Goal: Task Accomplishment & Management: Manage account settings

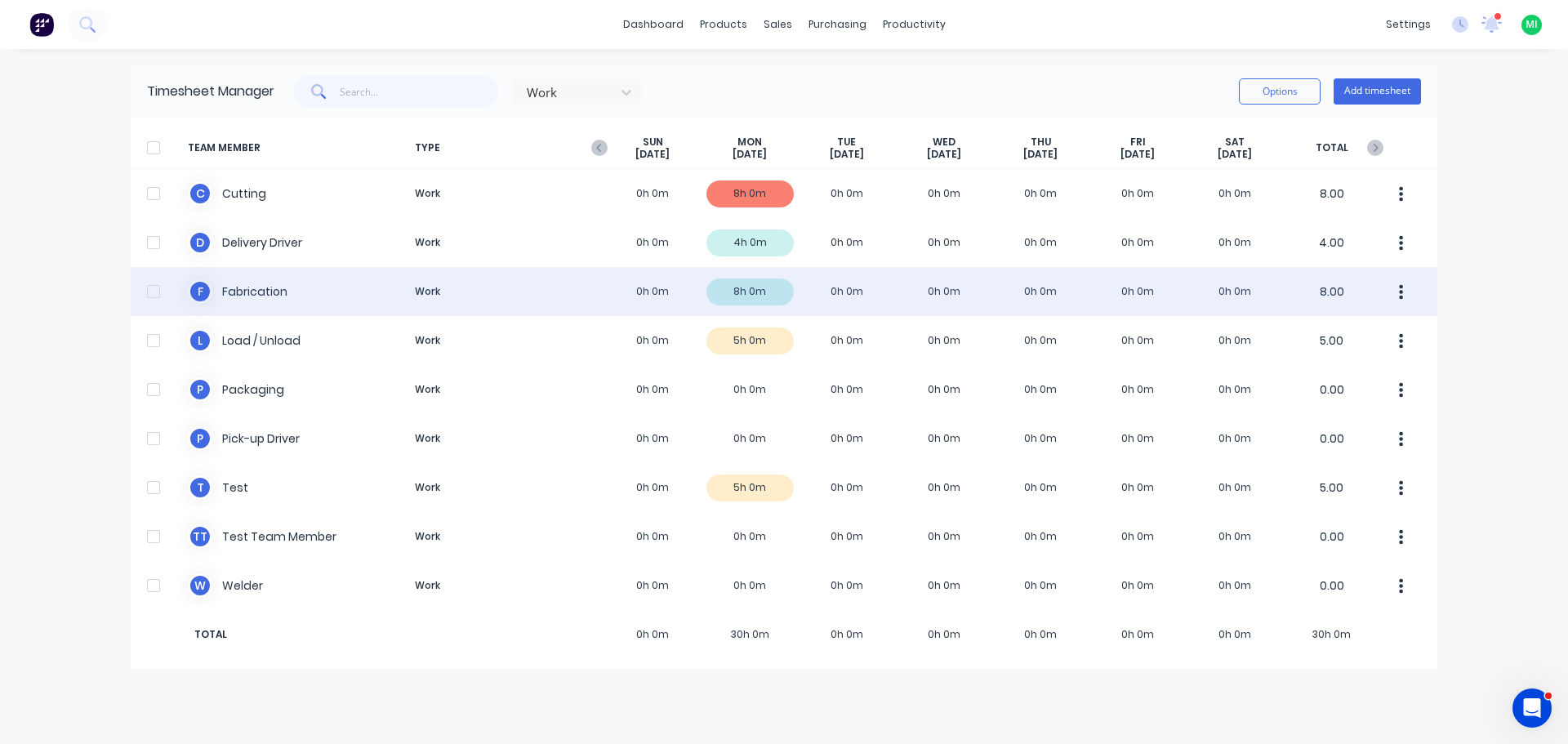
click at [546, 297] on div "F Fabrication Work 0h 0m 8h 0m 0h 0m 0h 0m 0h 0m 0h 0m 0h 0m 8.00" at bounding box center [784, 291] width 1307 height 49
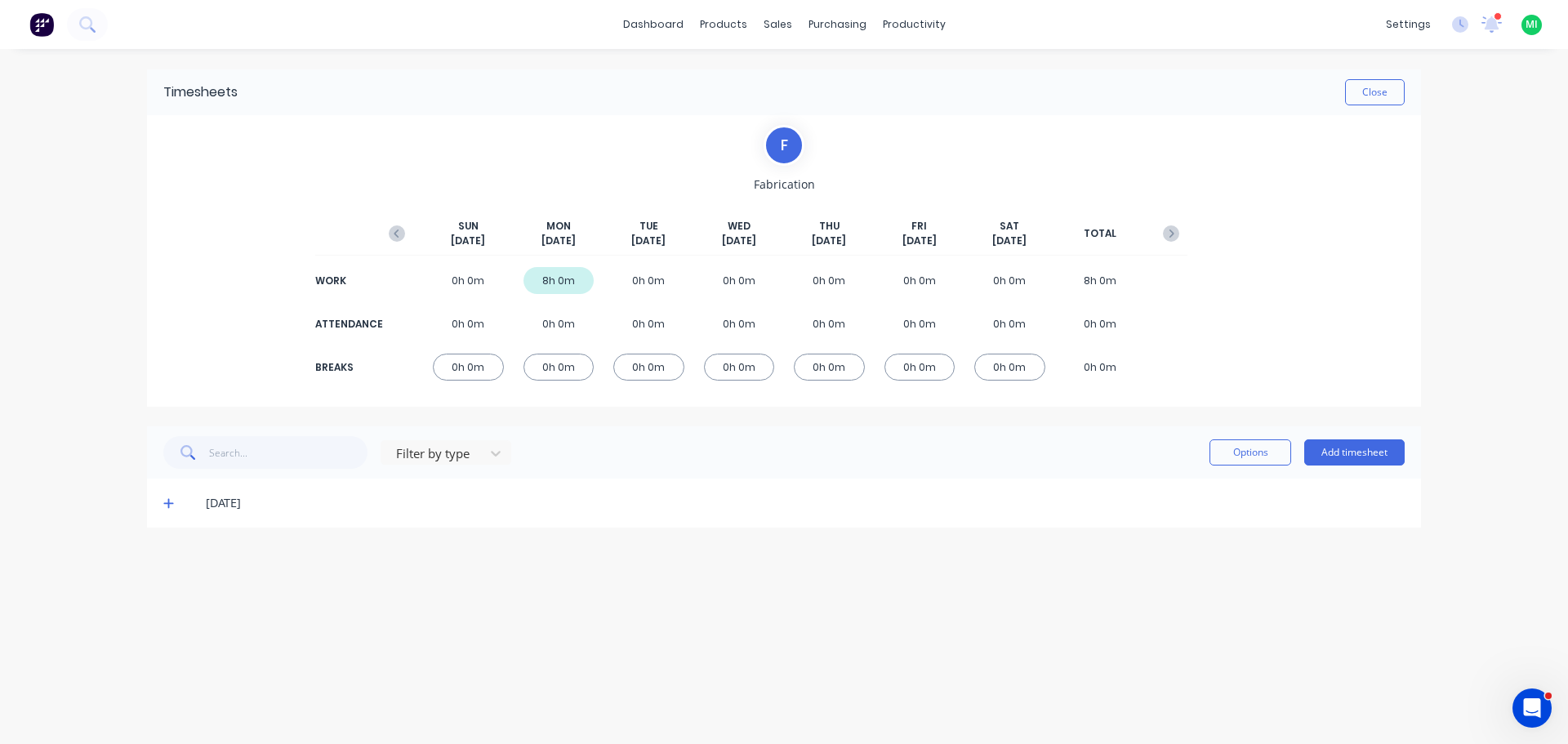
click at [646, 283] on div "0h 0m" at bounding box center [648, 280] width 71 height 27
click at [1339, 448] on button "Add timesheet" at bounding box center [1354, 453] width 100 height 26
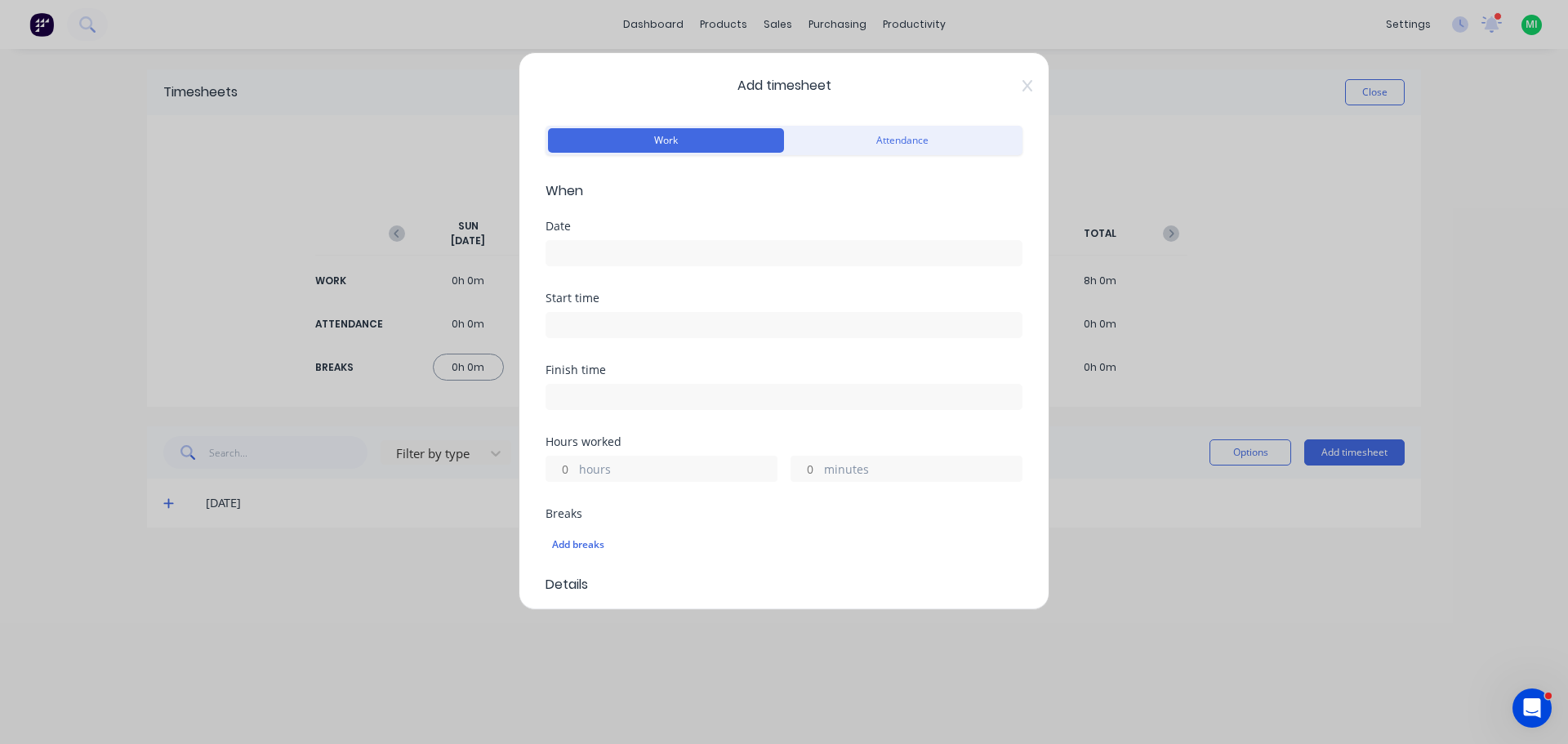
click at [593, 246] on input at bounding box center [784, 253] width 476 height 24
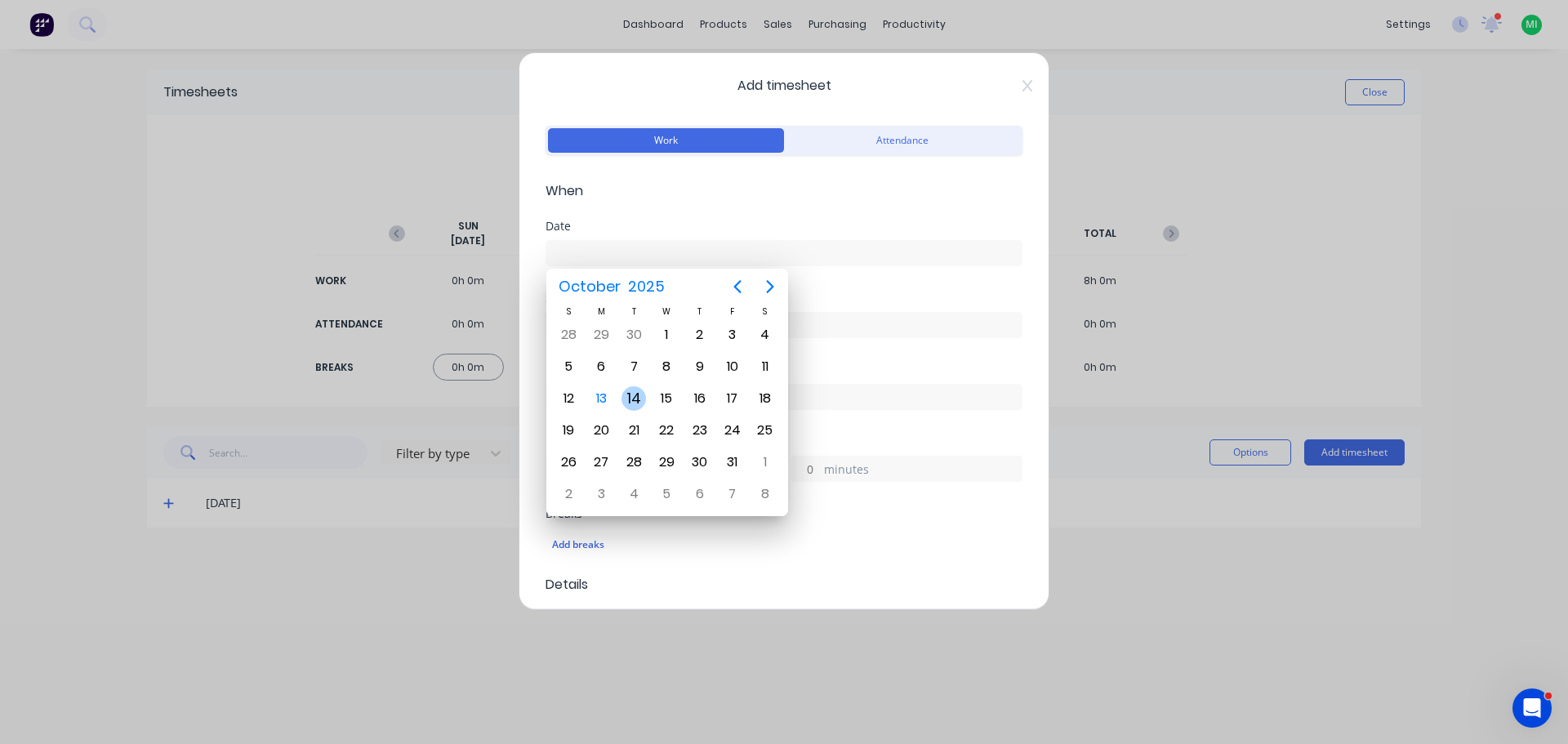
click at [630, 393] on div "14" at bounding box center [633, 399] width 24 height 24
type input "[DATE]"
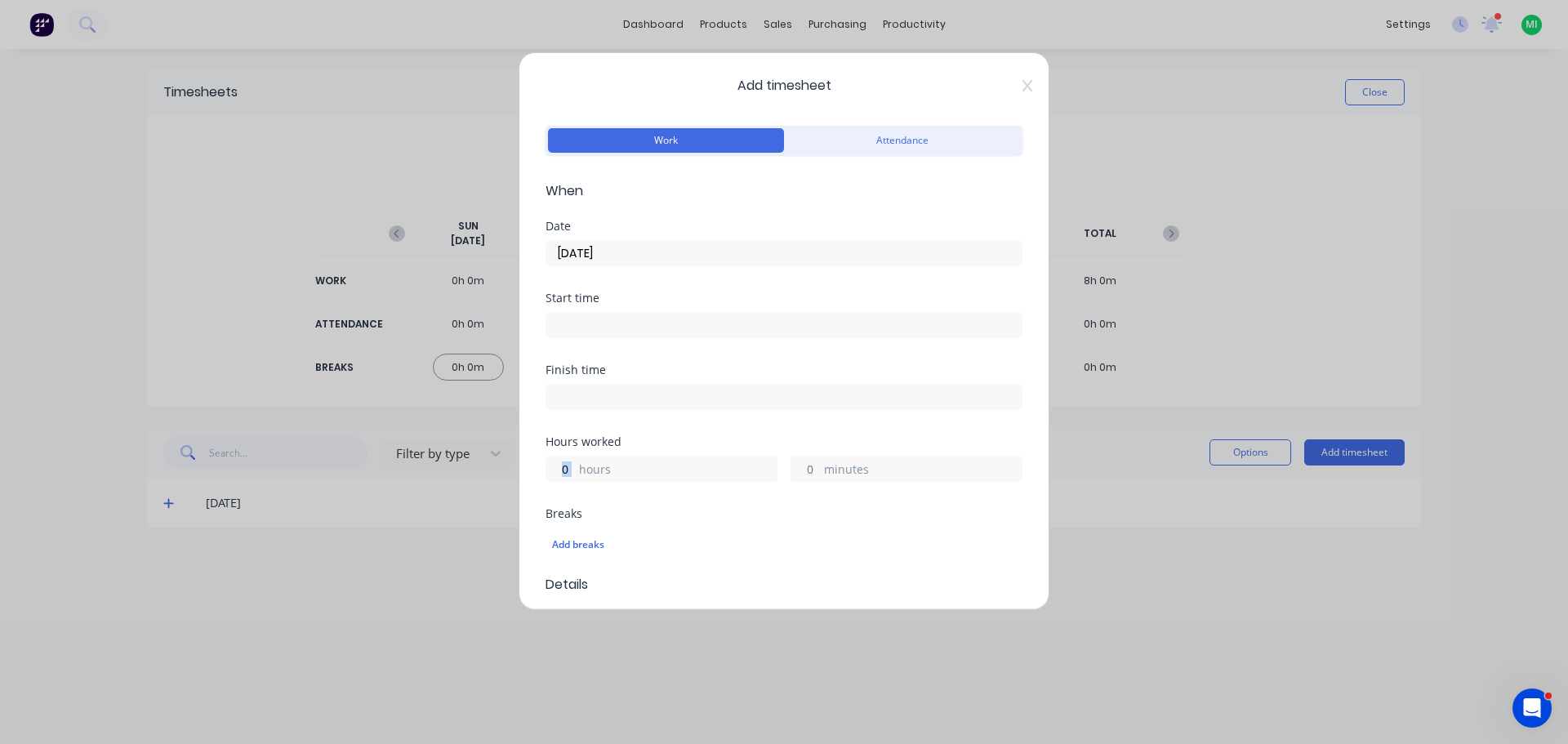
click at [576, 464] on div "hours" at bounding box center [661, 468] width 232 height 26
click at [568, 471] on input "hours" at bounding box center [560, 468] width 29 height 24
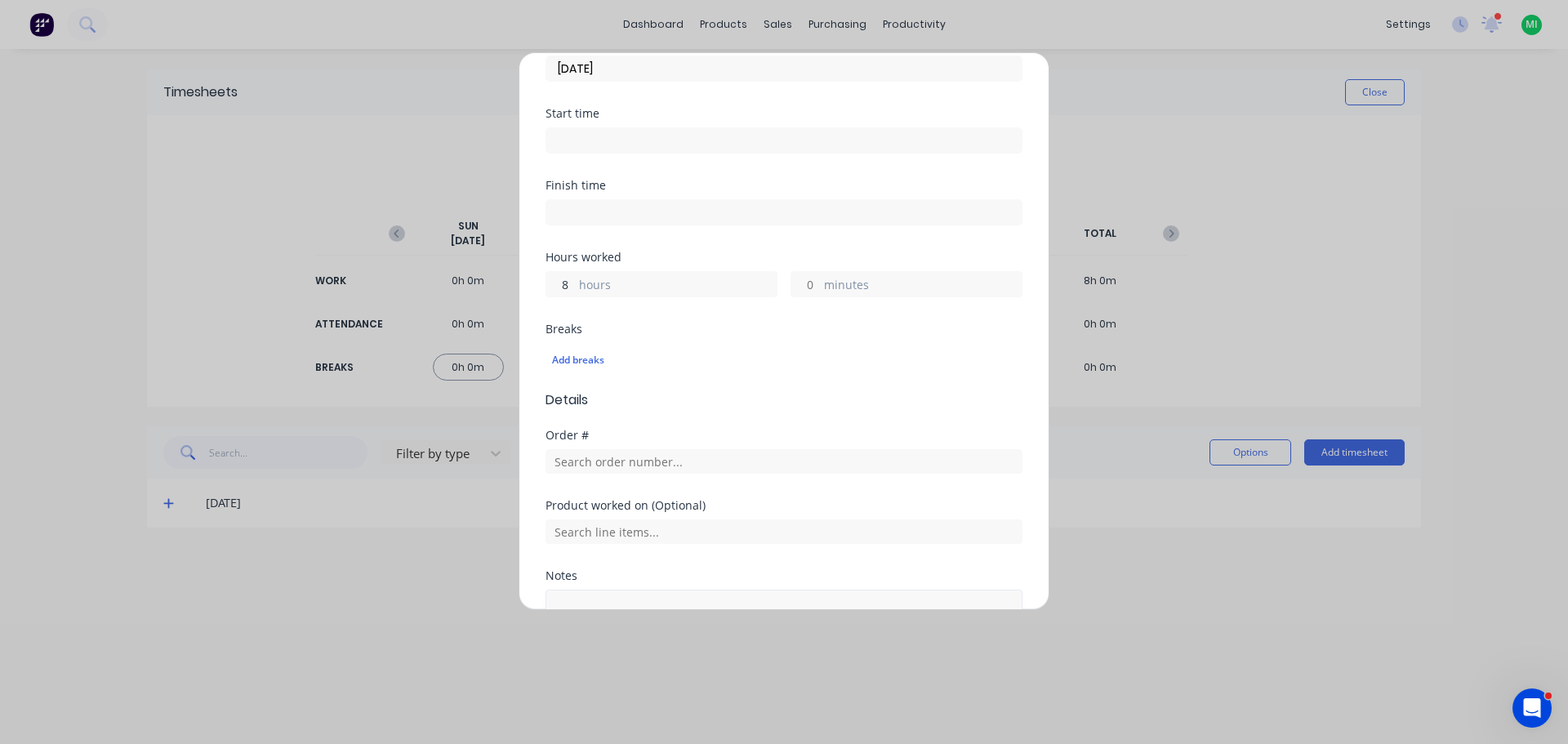
scroll to position [326, 0]
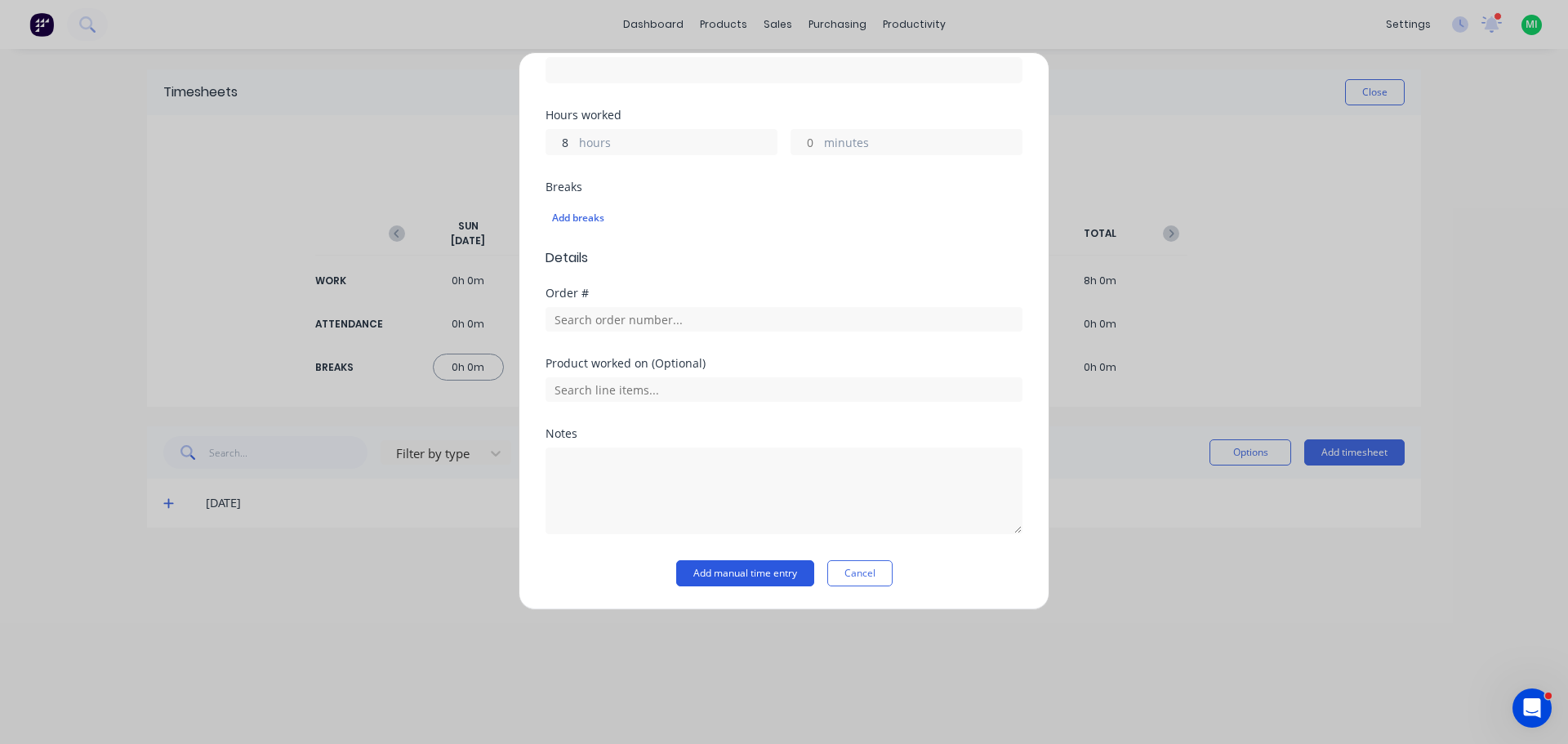
type input "8"
click at [710, 572] on button "Add manual time entry" at bounding box center [745, 573] width 138 height 26
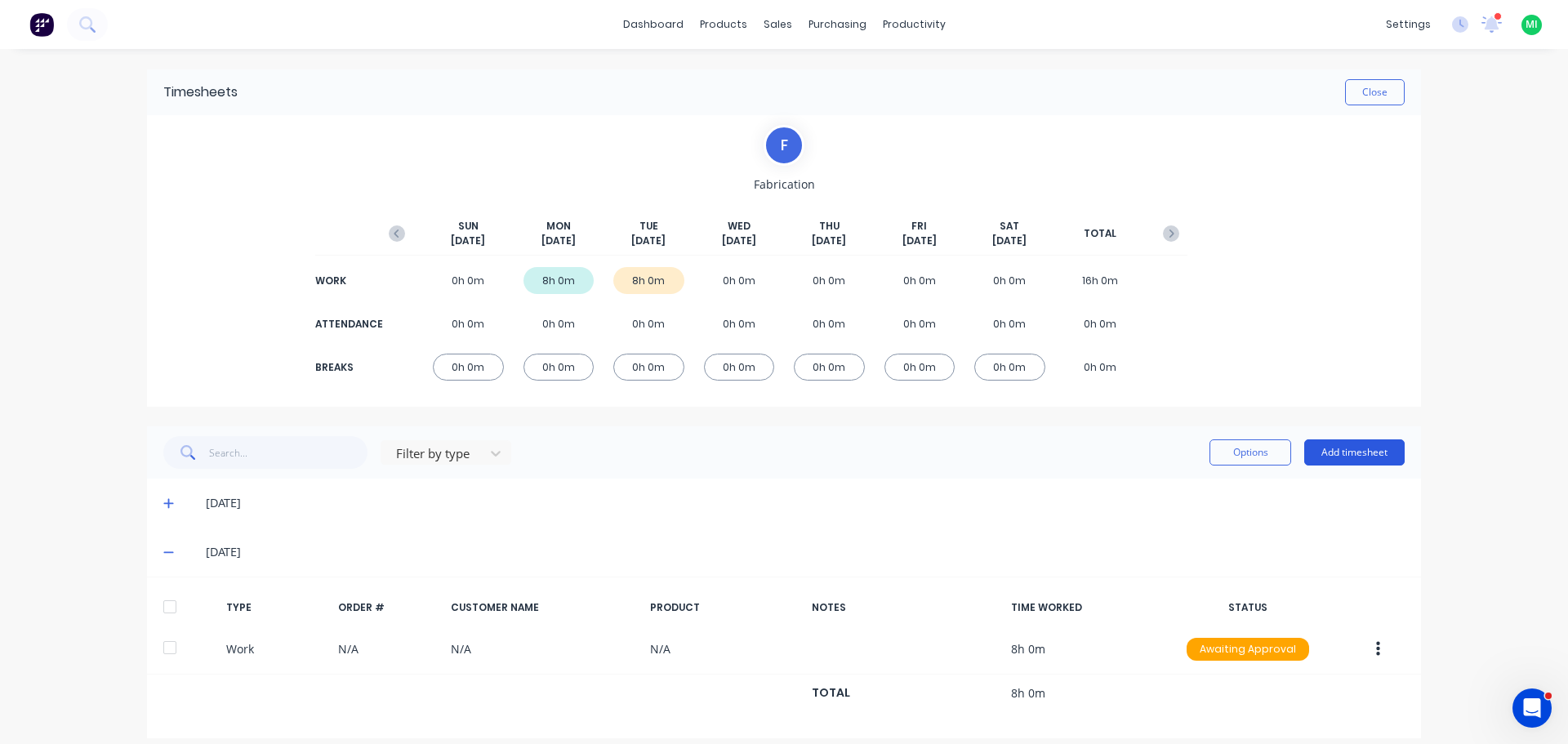
click at [1361, 447] on button "Add timesheet" at bounding box center [1354, 453] width 100 height 26
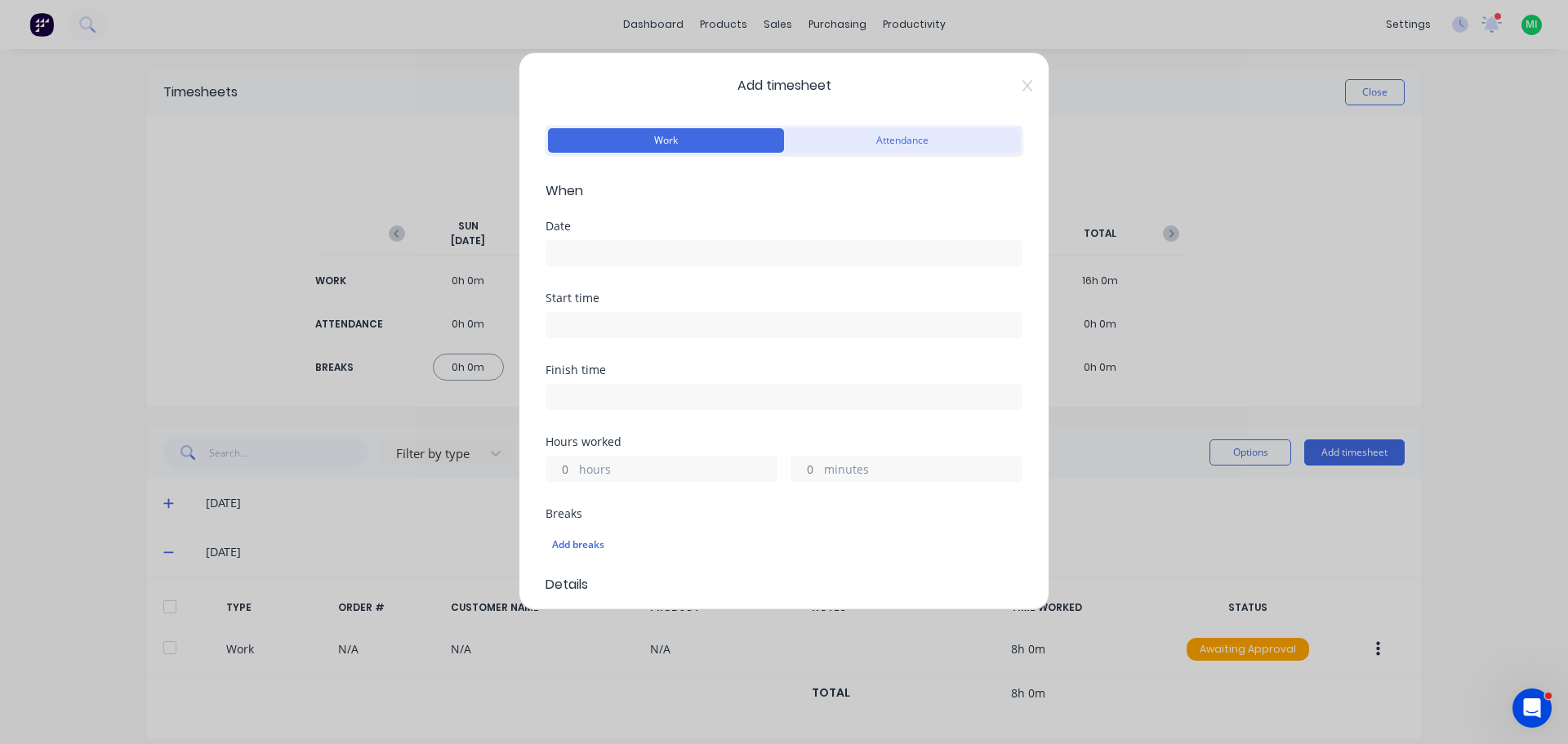
click at [834, 150] on button "Attendance" at bounding box center [902, 140] width 236 height 24
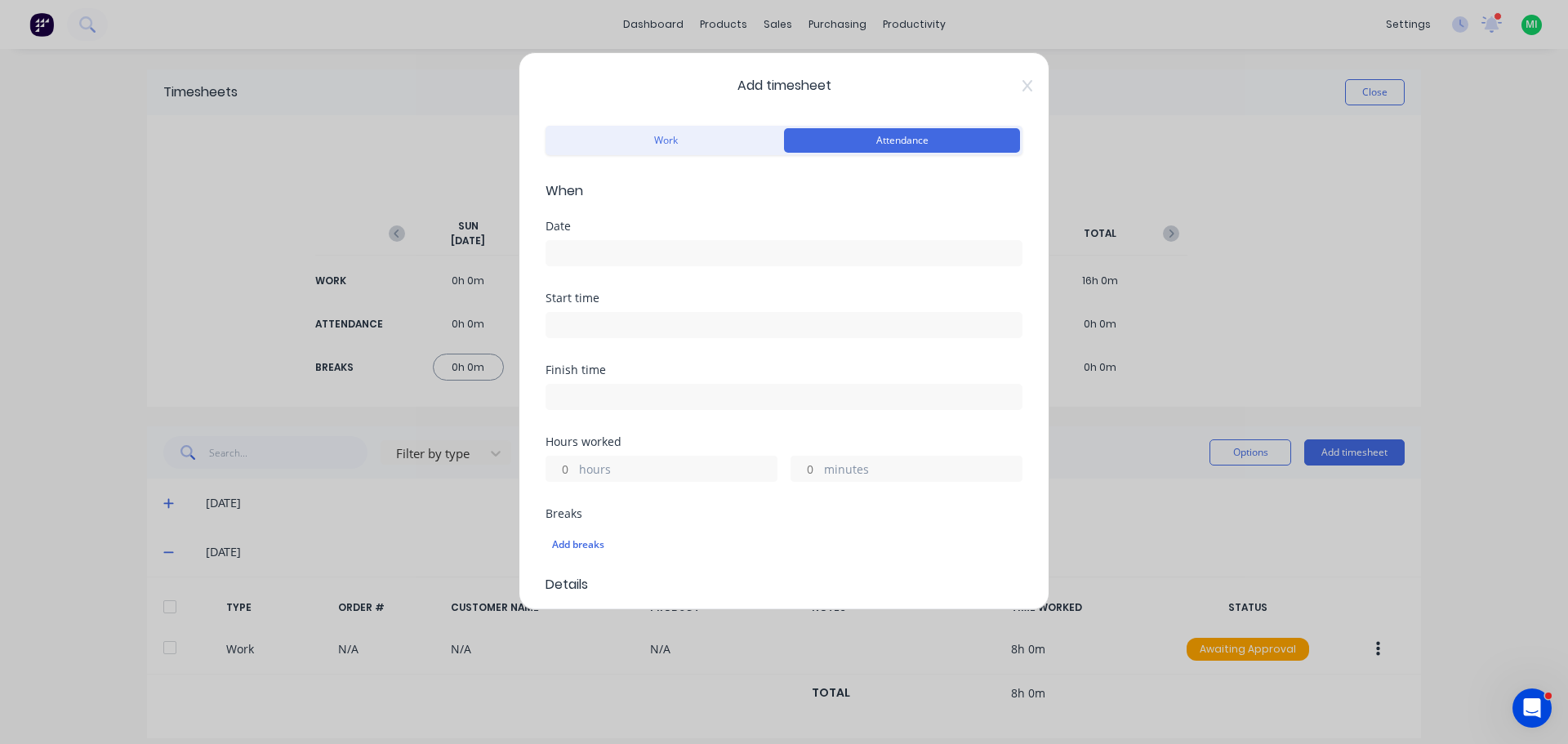
click at [579, 323] on input at bounding box center [784, 325] width 476 height 24
type input "09:59 AM"
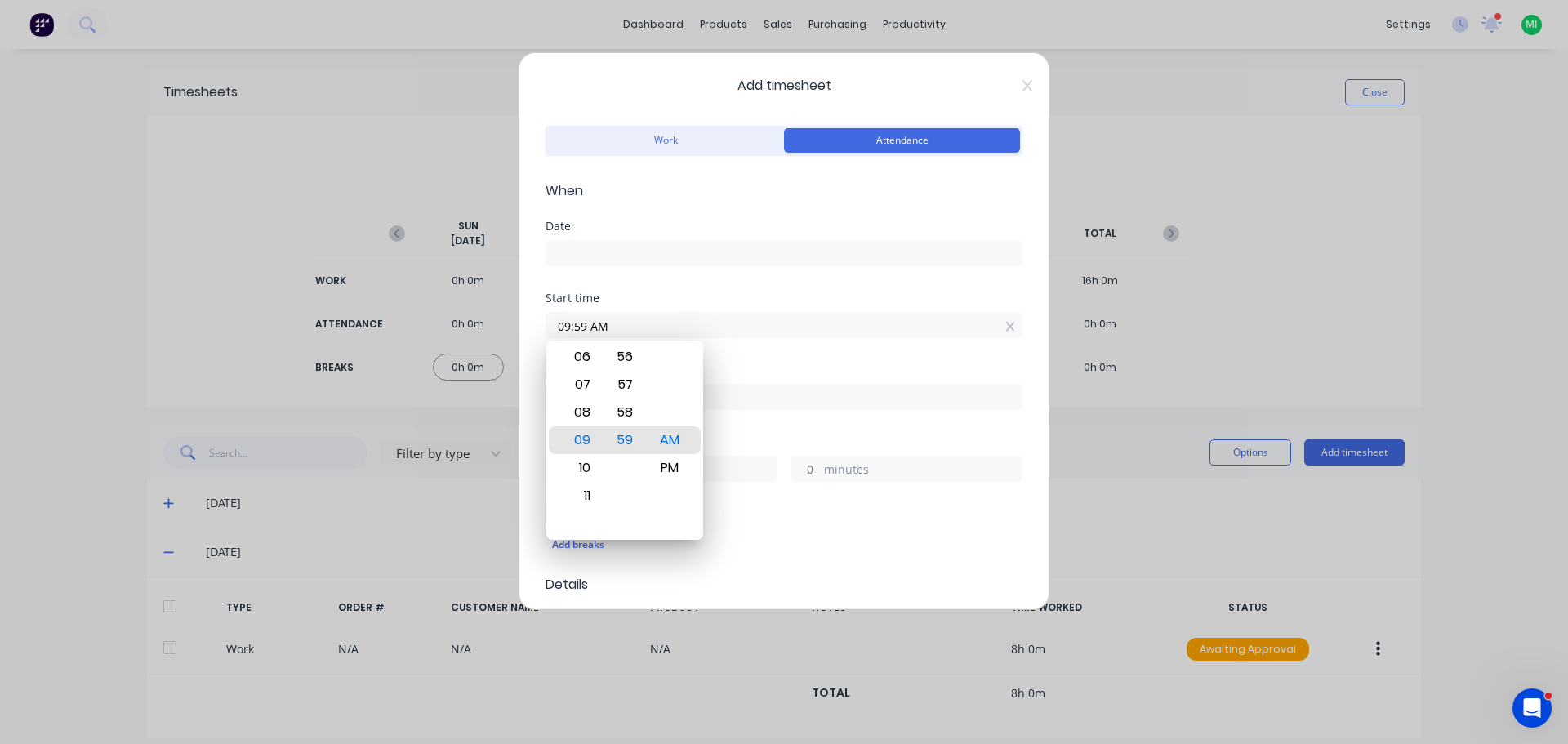
click at [600, 259] on input at bounding box center [784, 253] width 476 height 24
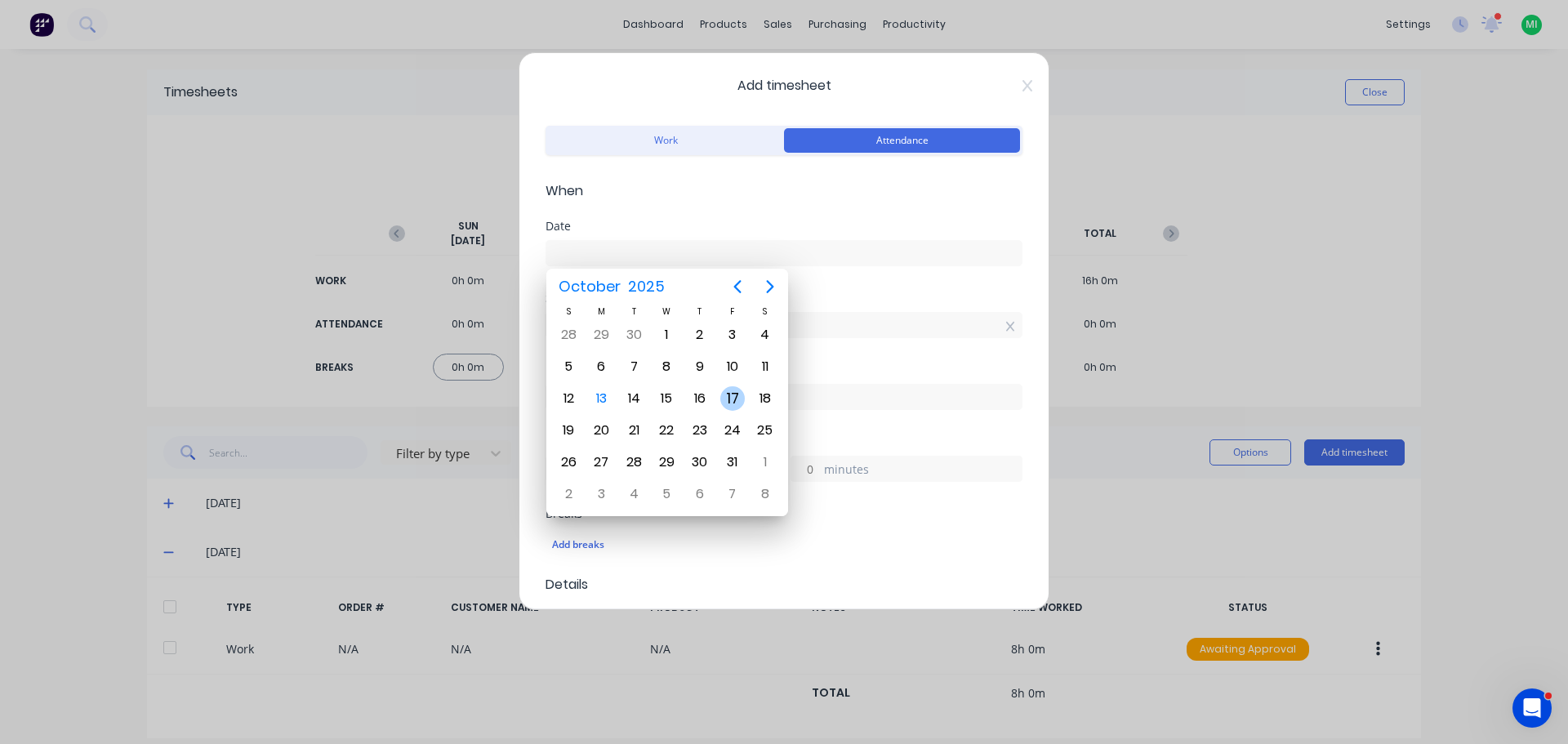
click at [734, 403] on div "17" at bounding box center [733, 399] width 24 height 24
type input "[DATE]"
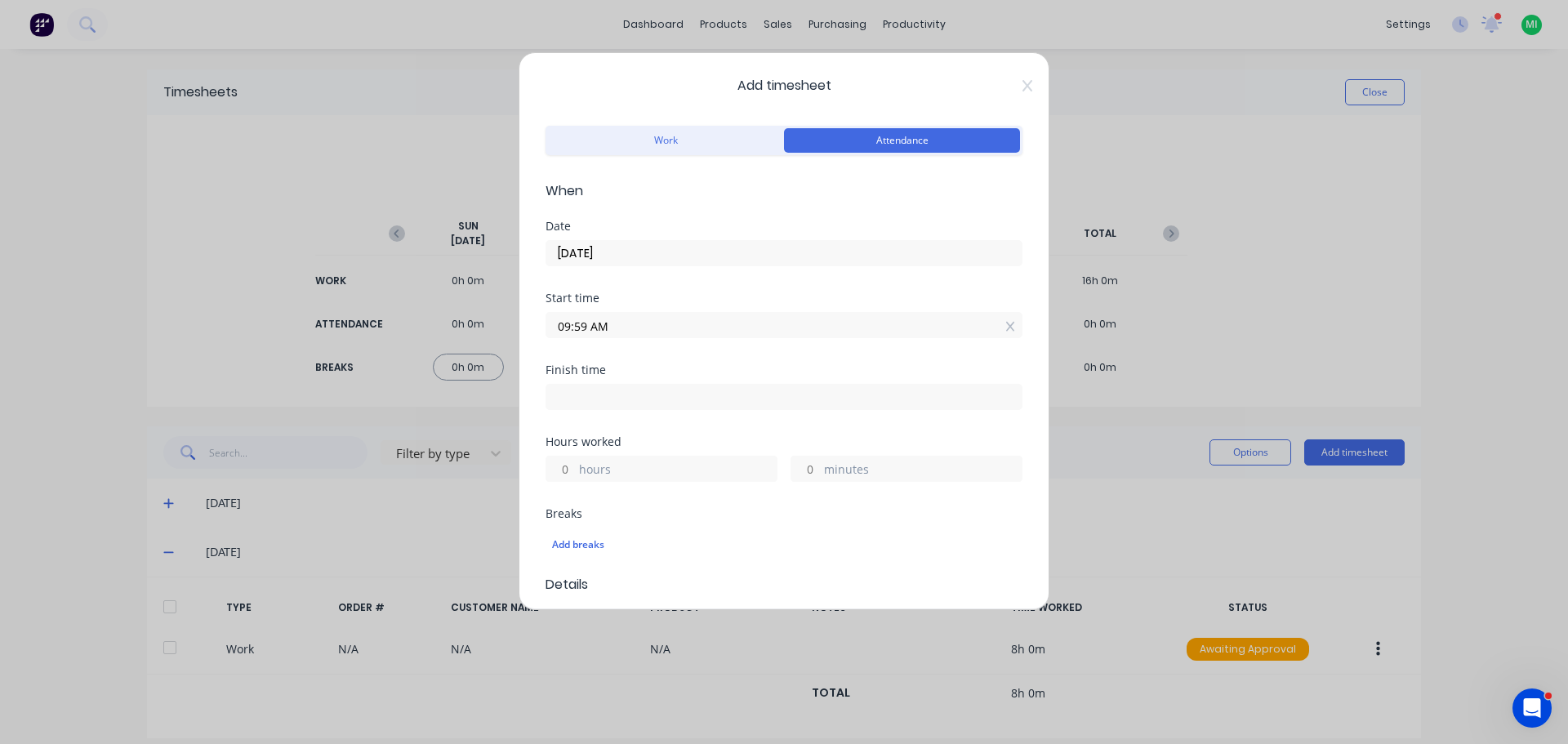
drag, startPoint x: 568, startPoint y: 469, endPoint x: 569, endPoint y: 489, distance: 20.0
click at [569, 469] on input "hours" at bounding box center [560, 468] width 29 height 24
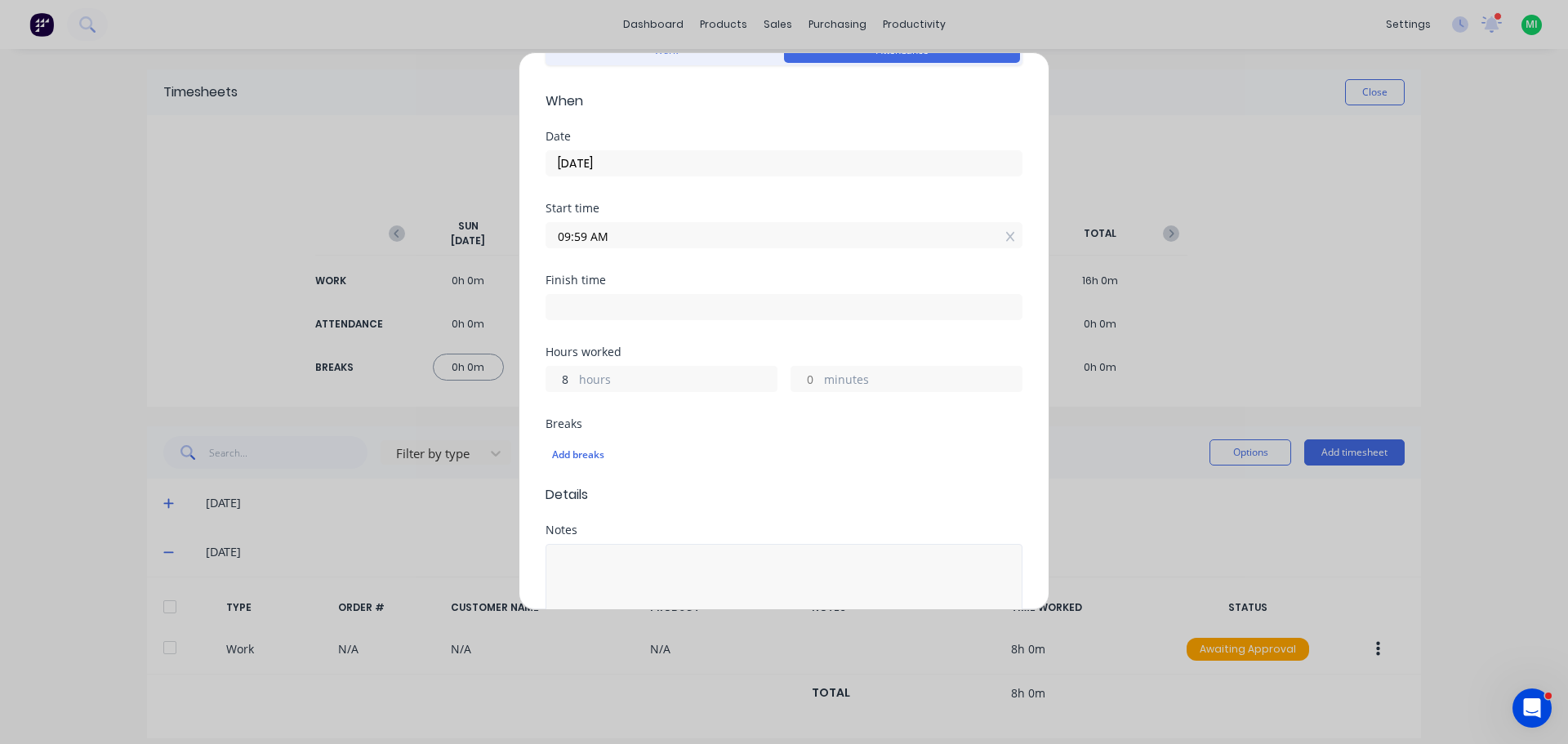
scroll to position [186, 0]
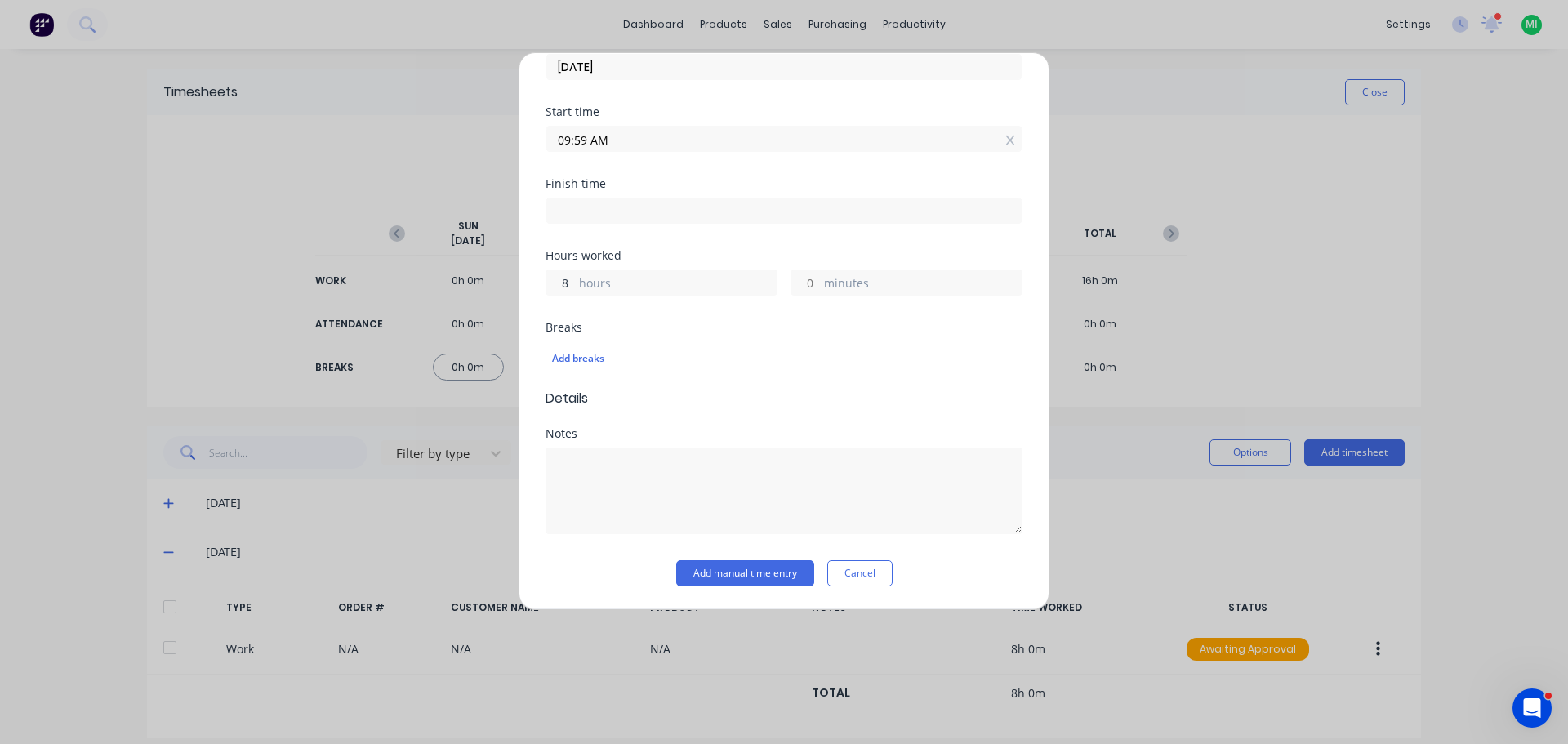
type input "8"
type input "05:59 PM"
type input "0"
click at [718, 587] on div "Add timesheet Work Attendance When Date [DATE] Start time 09:59 AM Finish time …" at bounding box center [784, 331] width 531 height 557
click at [719, 576] on button "Add manual time entry" at bounding box center [745, 573] width 138 height 26
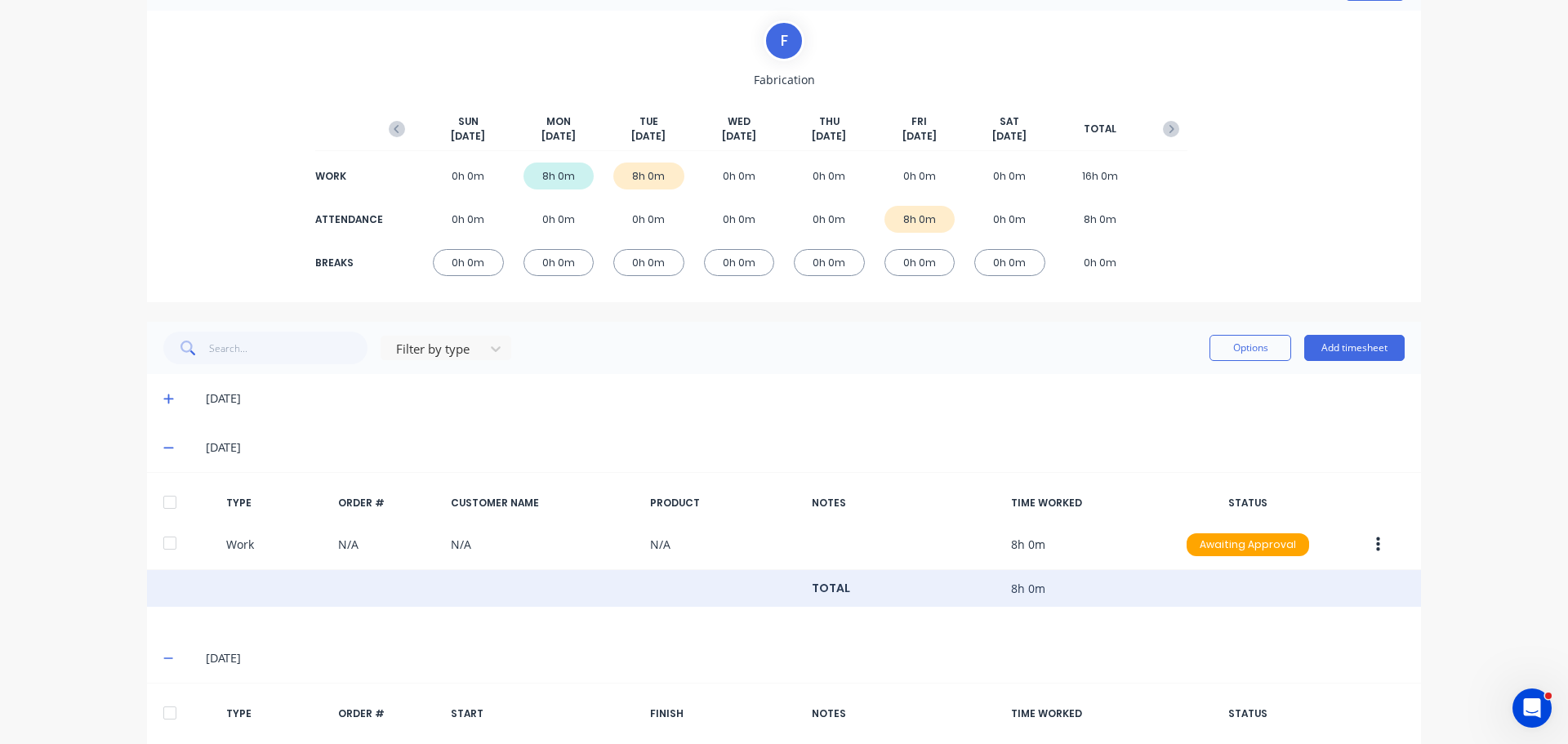
scroll to position [224, 0]
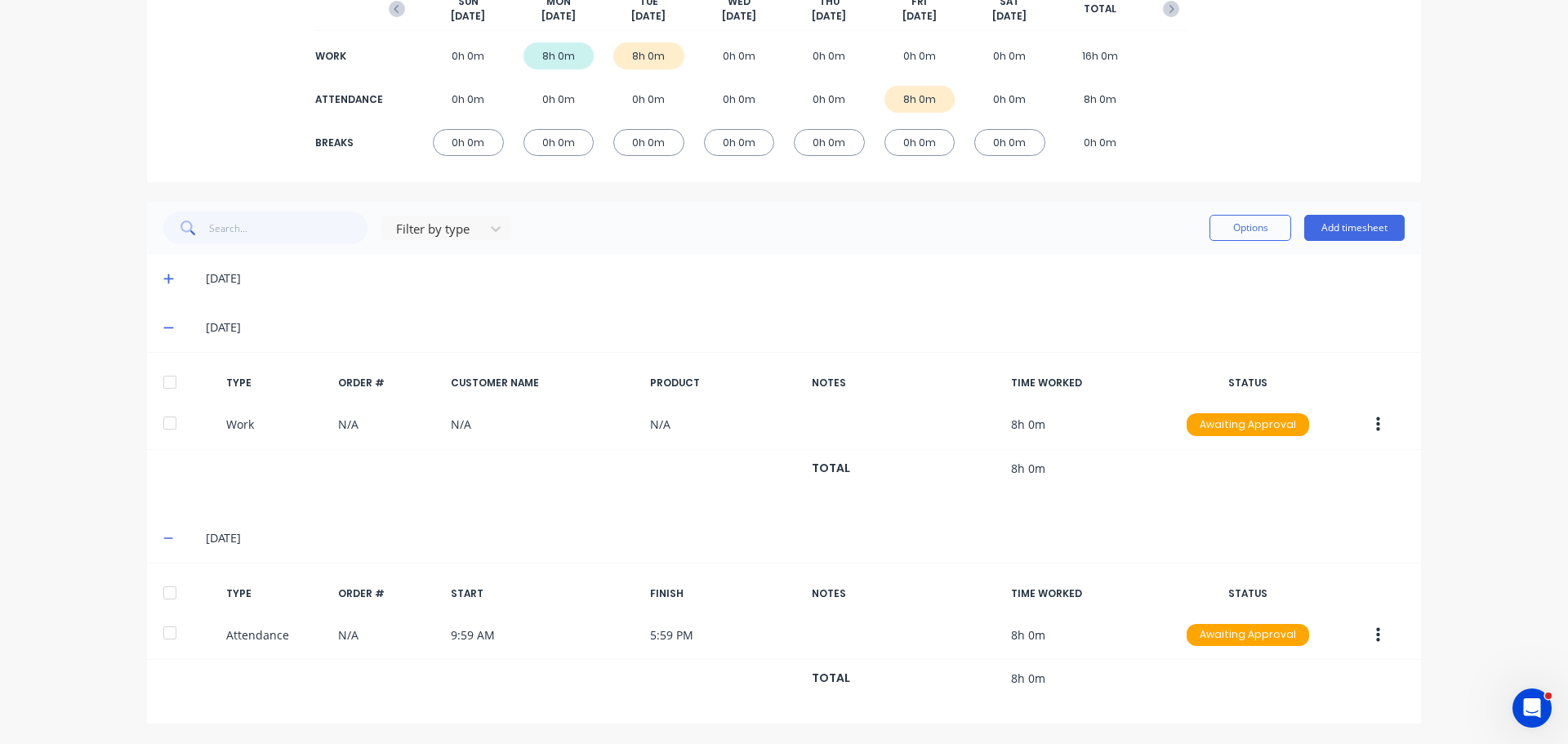
click at [163, 282] on icon at bounding box center [168, 279] width 10 height 10
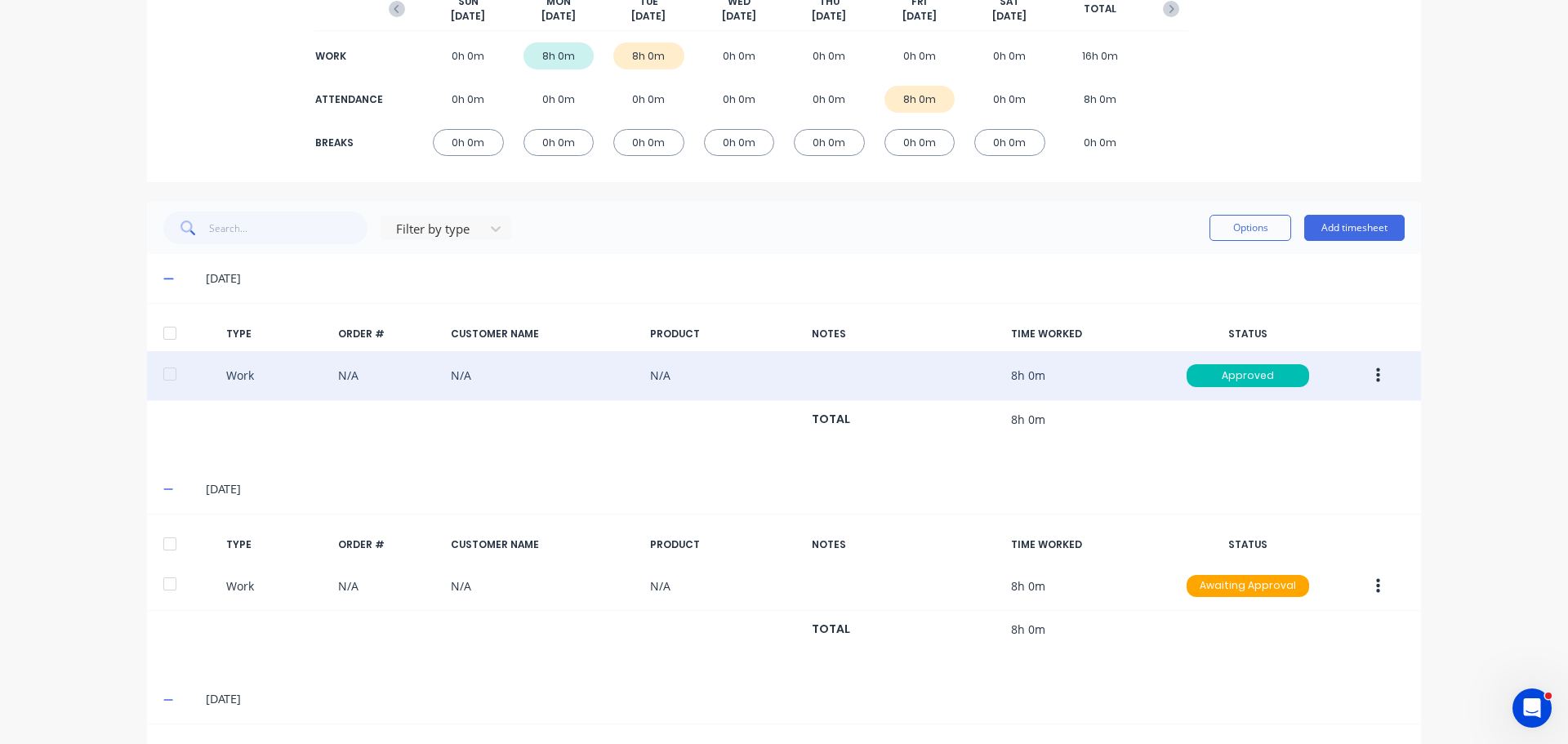
click at [1378, 366] on button "button" at bounding box center [1379, 376] width 38 height 30
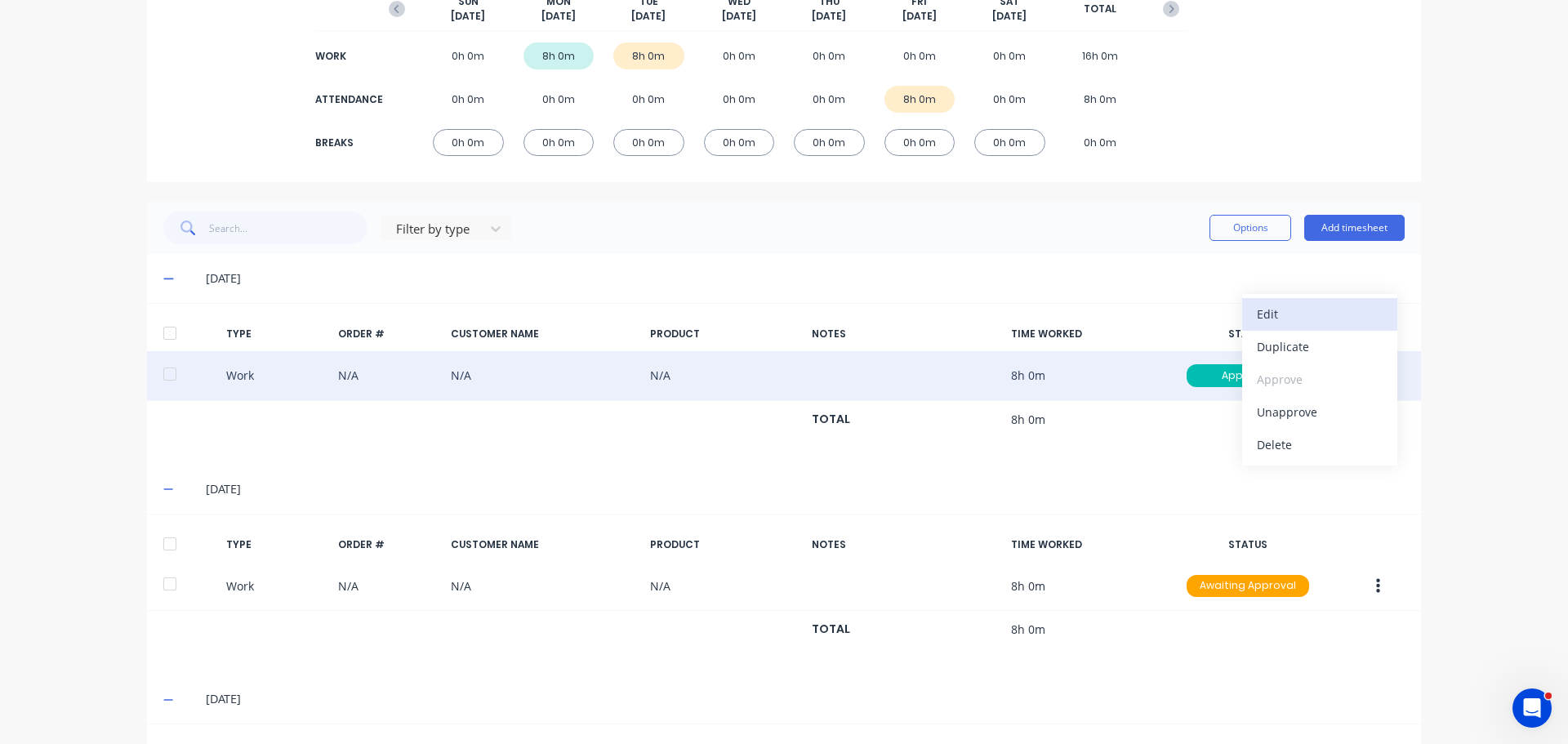
click at [1289, 310] on div "Edit" at bounding box center [1320, 313] width 126 height 24
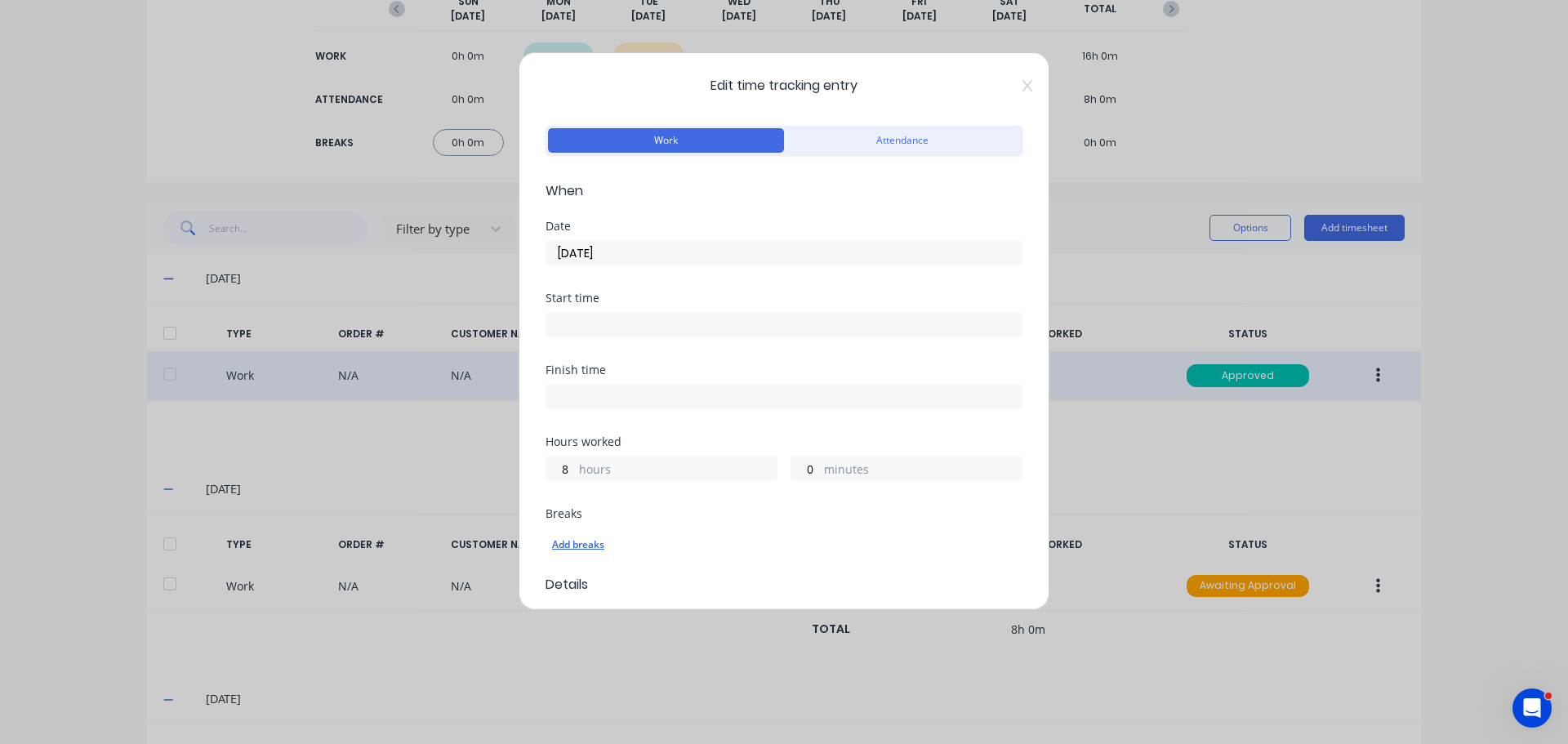
click at [586, 545] on div "Add breaks" at bounding box center [784, 544] width 464 height 21
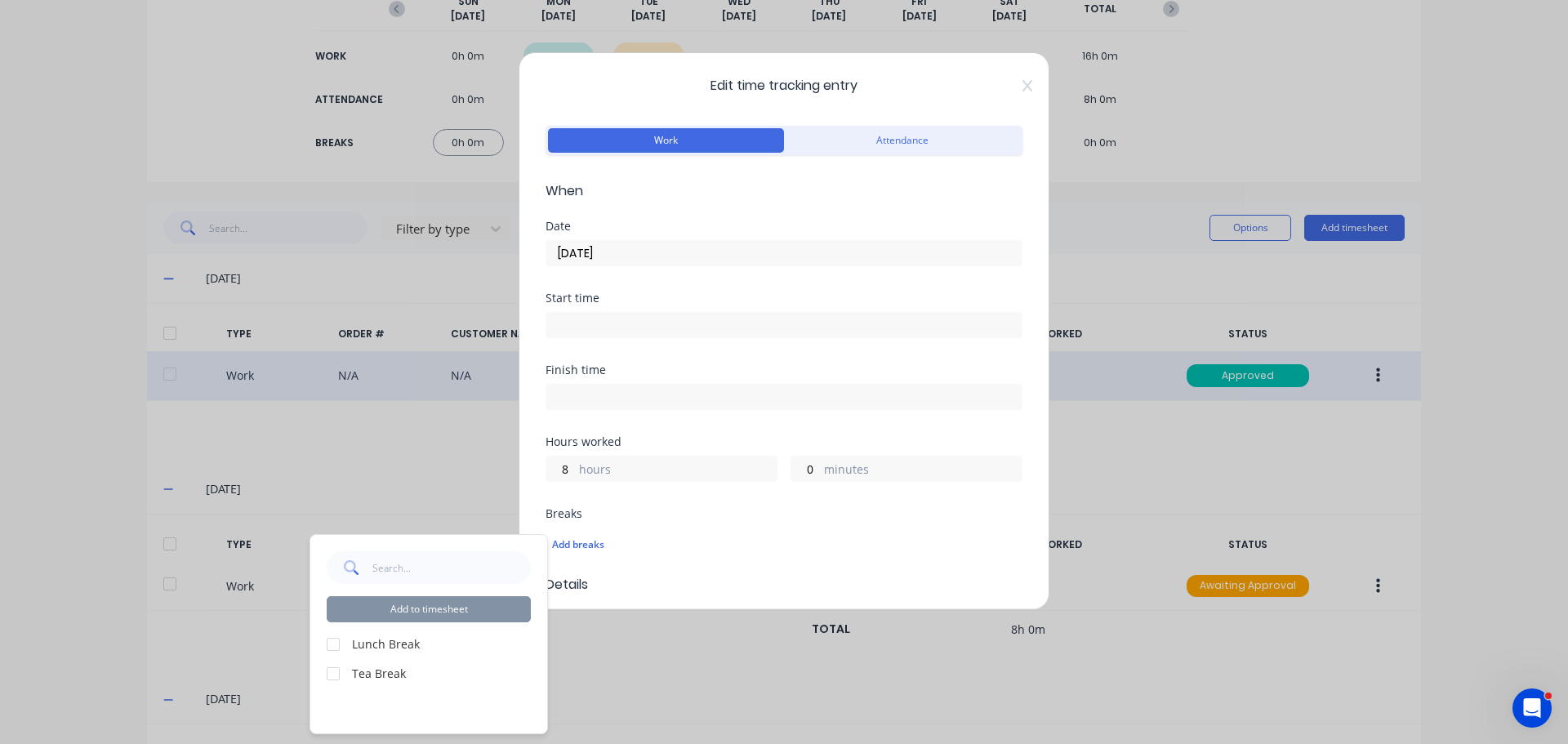
drag, startPoint x: 379, startPoint y: 636, endPoint x: 326, endPoint y: 645, distance: 53.8
click at [377, 636] on label "Lunch Break" at bounding box center [441, 644] width 179 height 17
drag, startPoint x: 336, startPoint y: 642, endPoint x: 346, endPoint y: 624, distance: 20.6
click at [337, 642] on div at bounding box center [332, 644] width 32 height 32
click at [364, 607] on button "Add to timesheet" at bounding box center [428, 609] width 204 height 26
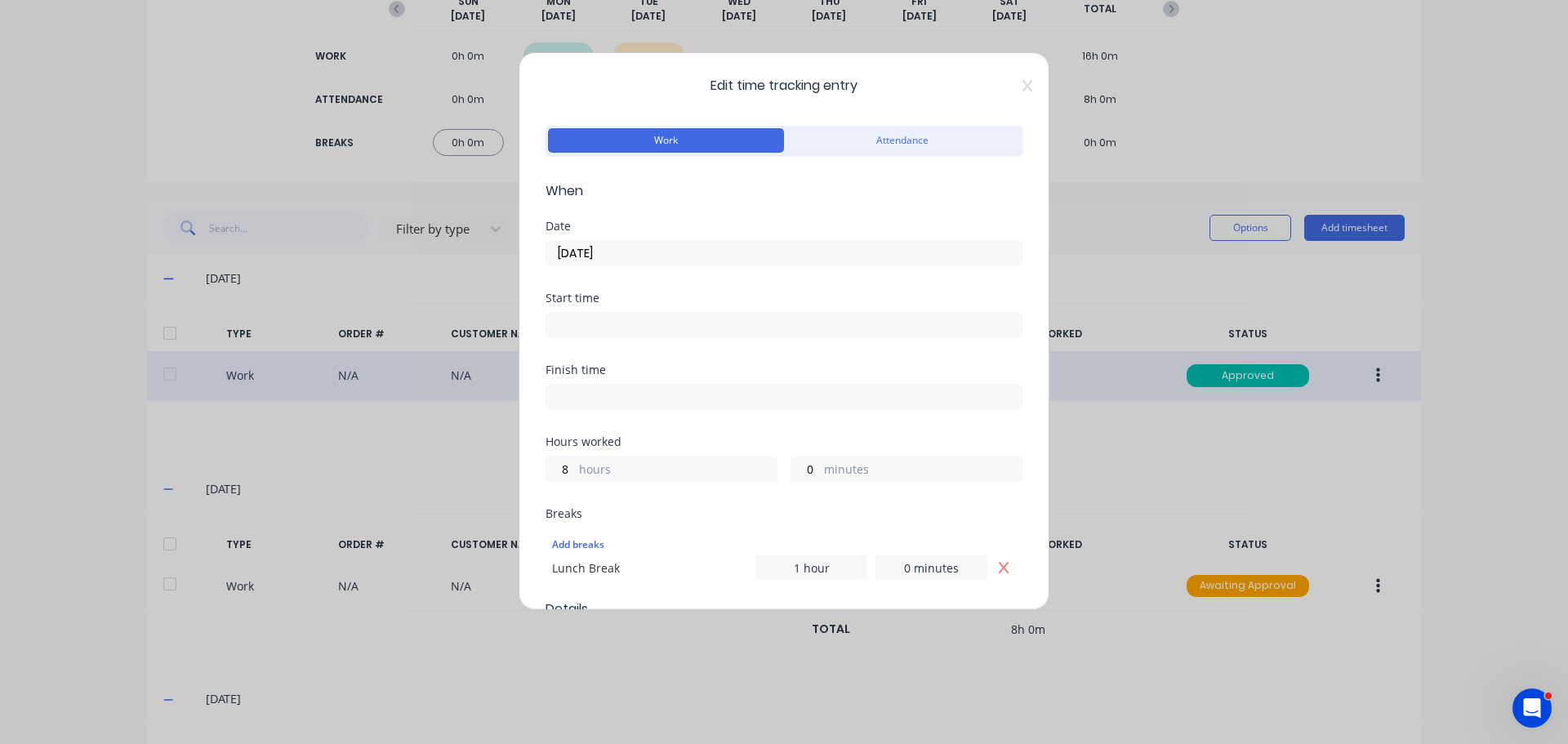
scroll to position [406, 0]
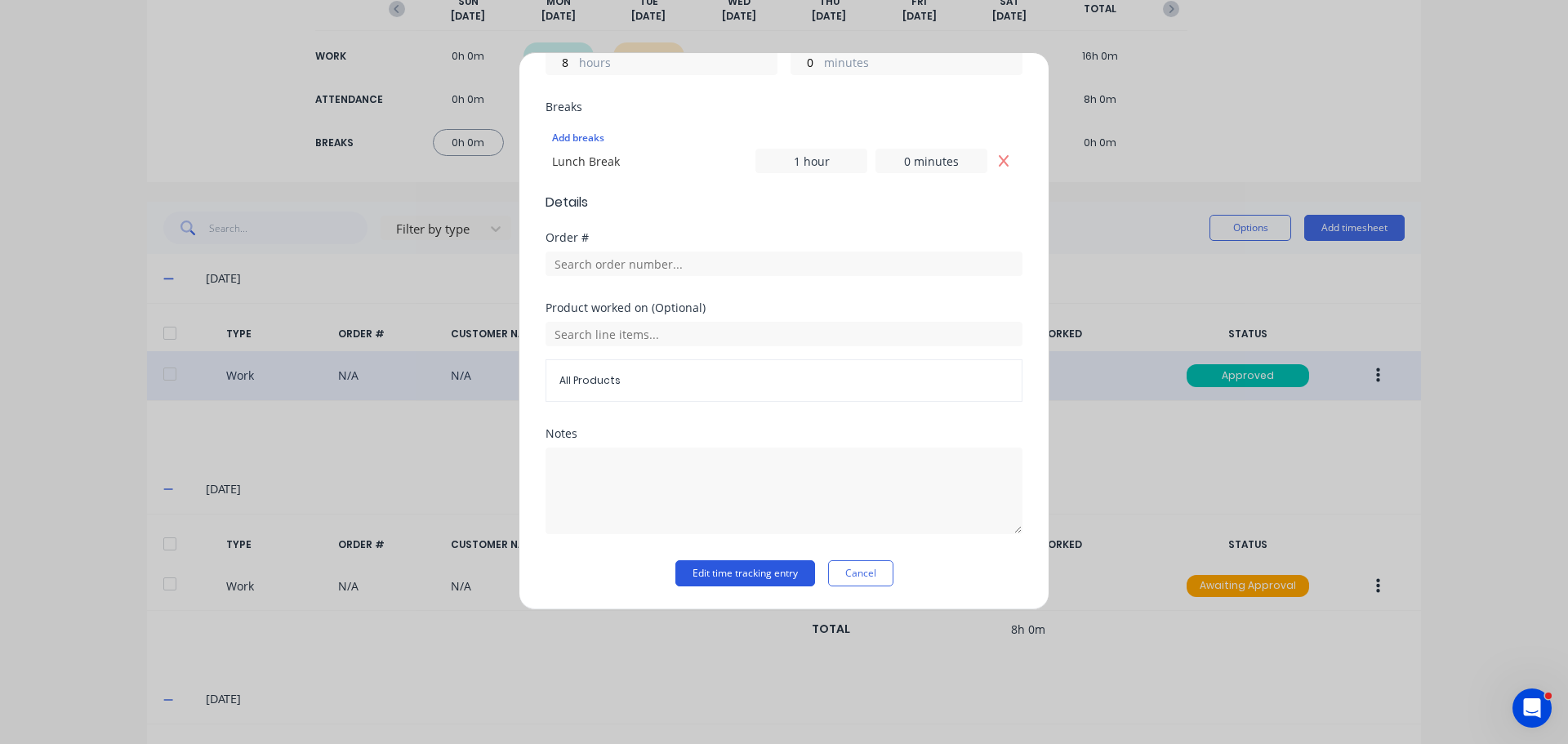
click at [736, 572] on button "Edit time tracking entry" at bounding box center [745, 573] width 140 height 26
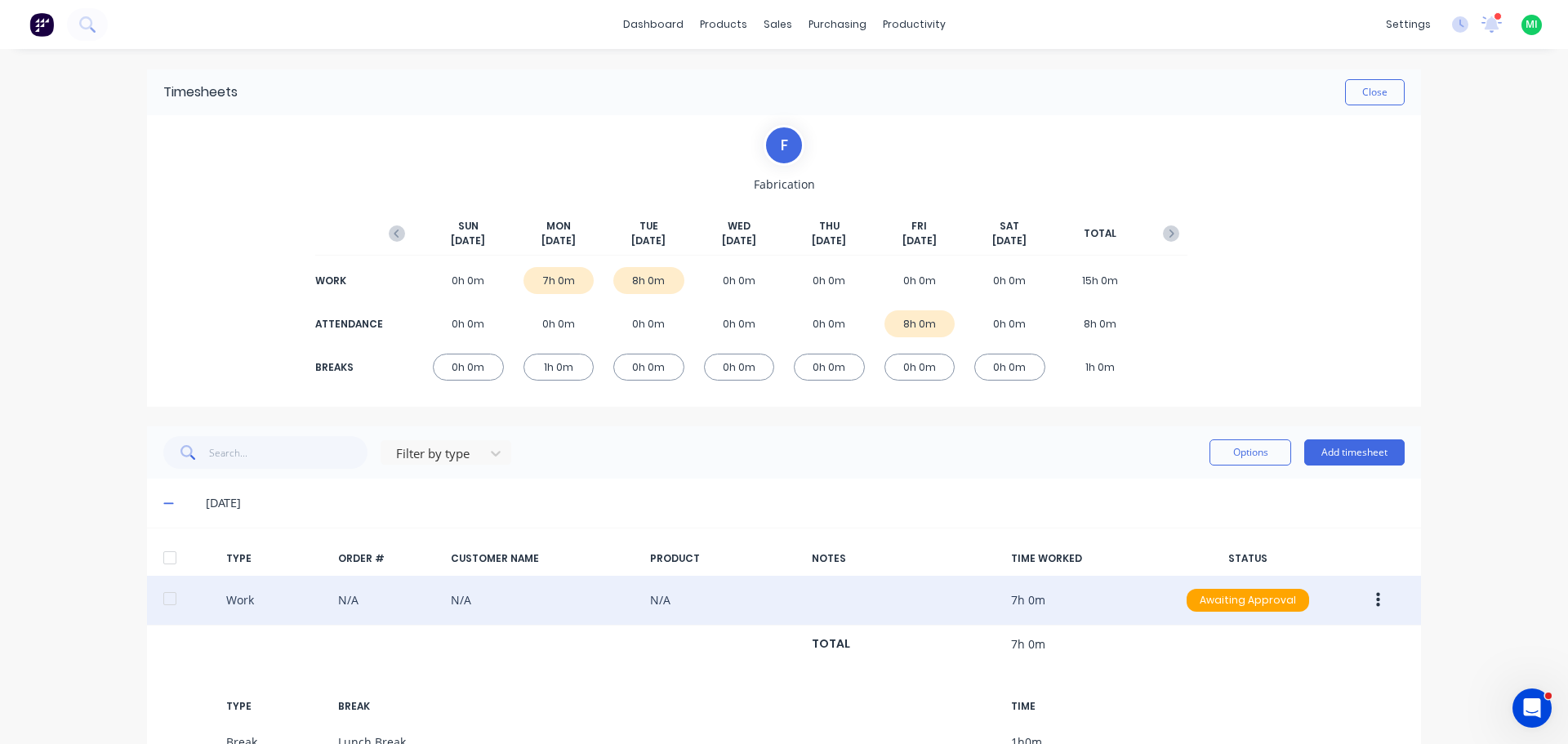
scroll to position [82, 0]
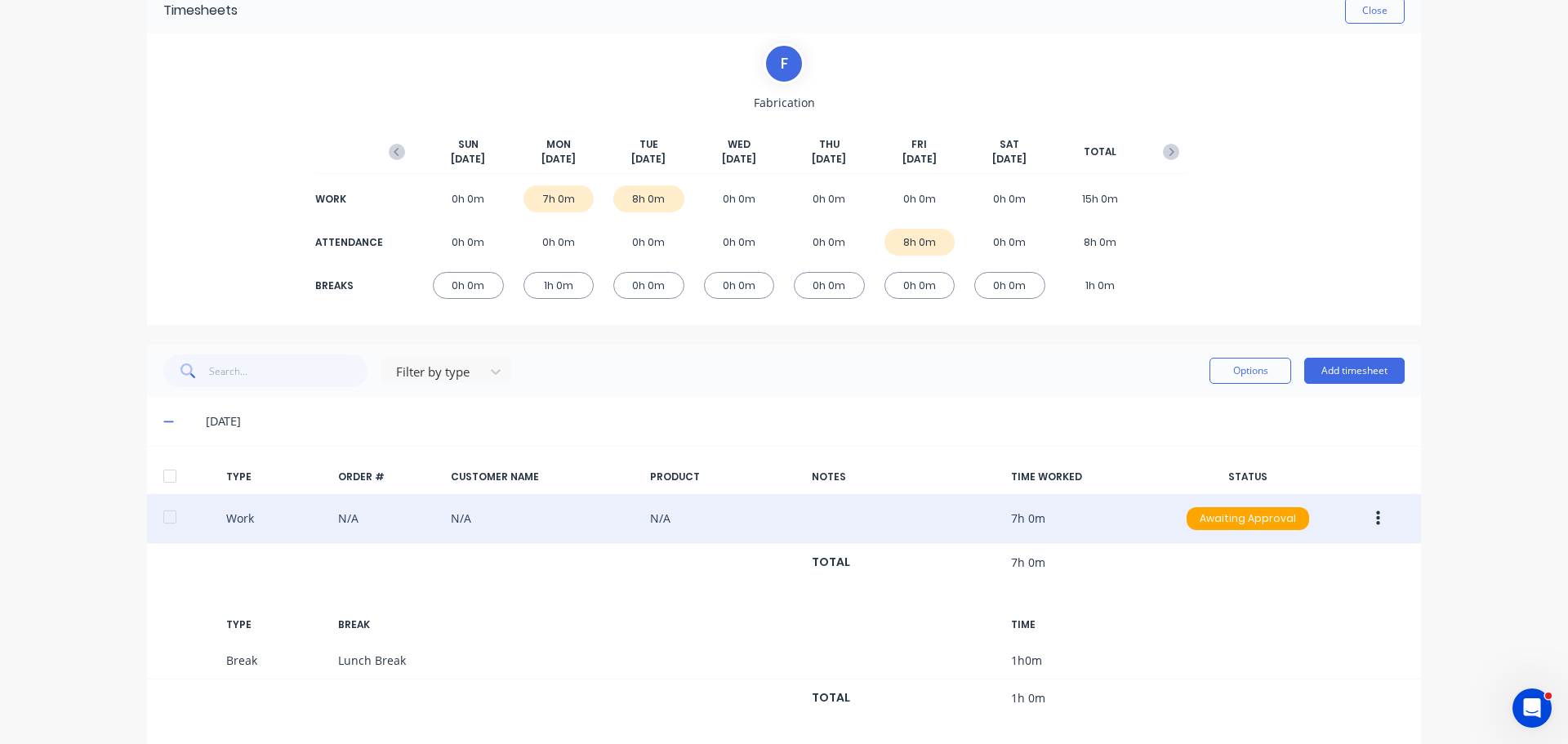
click at [1375, 522] on button "button" at bounding box center [1379, 519] width 38 height 30
click at [1302, 522] on div "Approve" at bounding box center [1320, 522] width 126 height 24
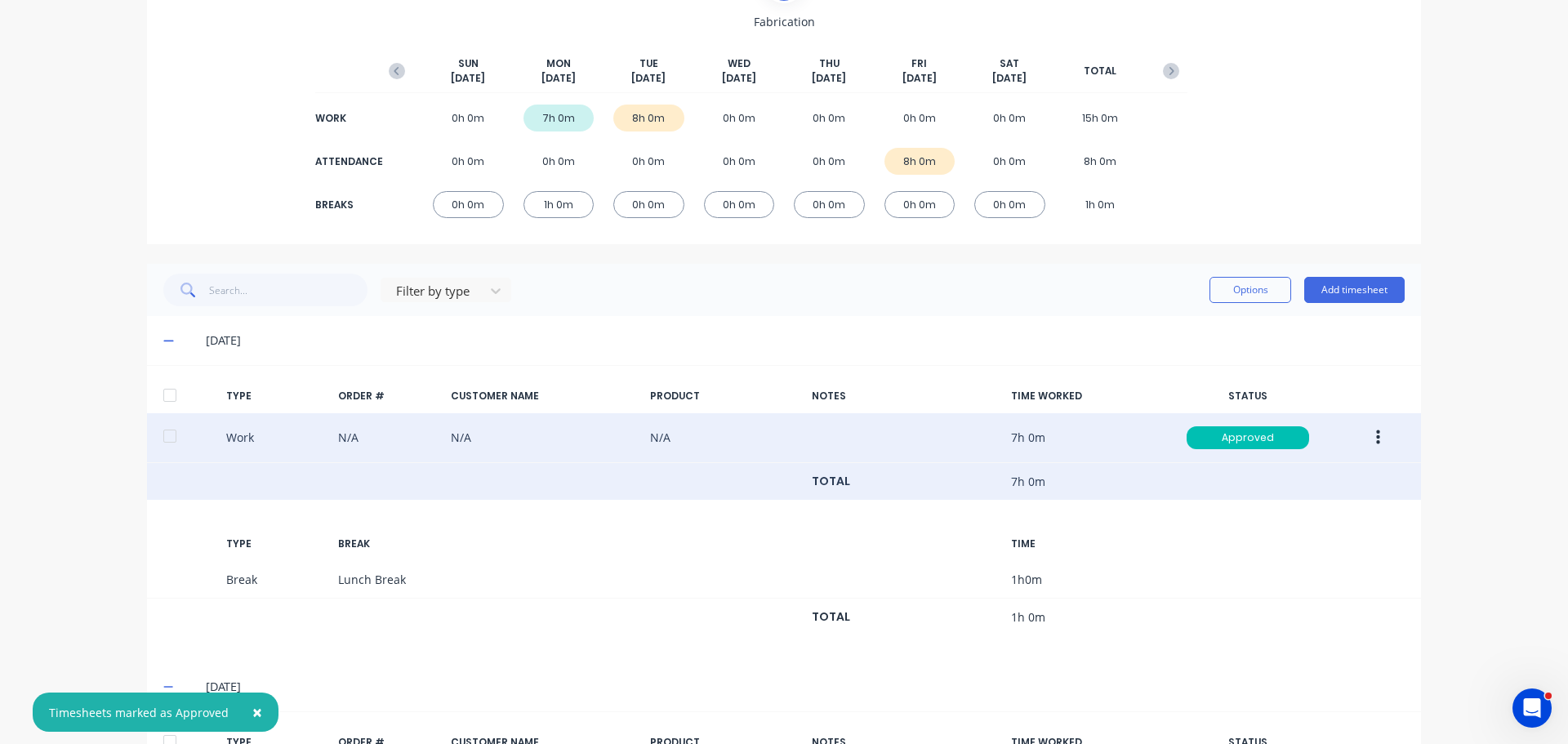
scroll to position [163, 0]
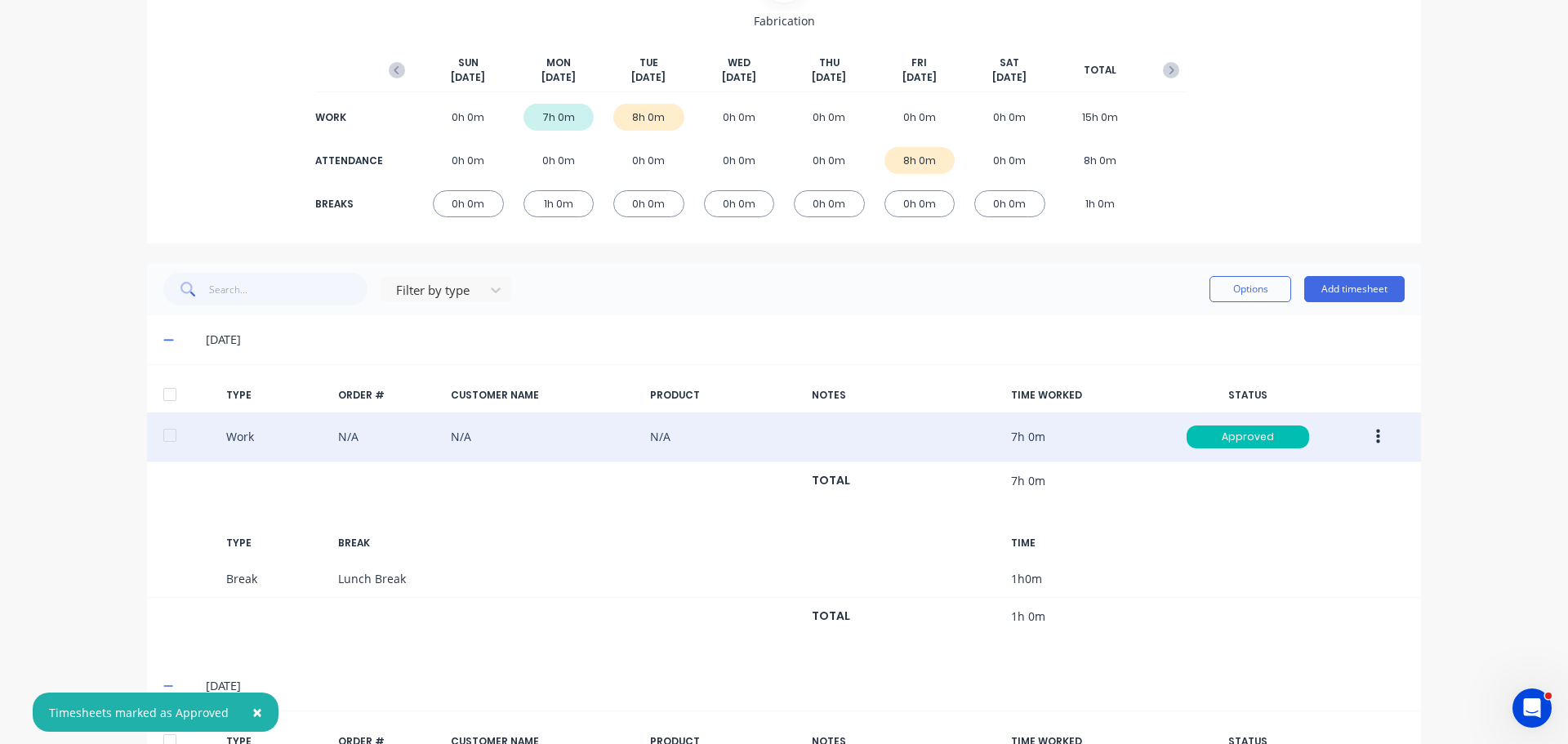
click at [164, 338] on icon at bounding box center [168, 339] width 10 height 11
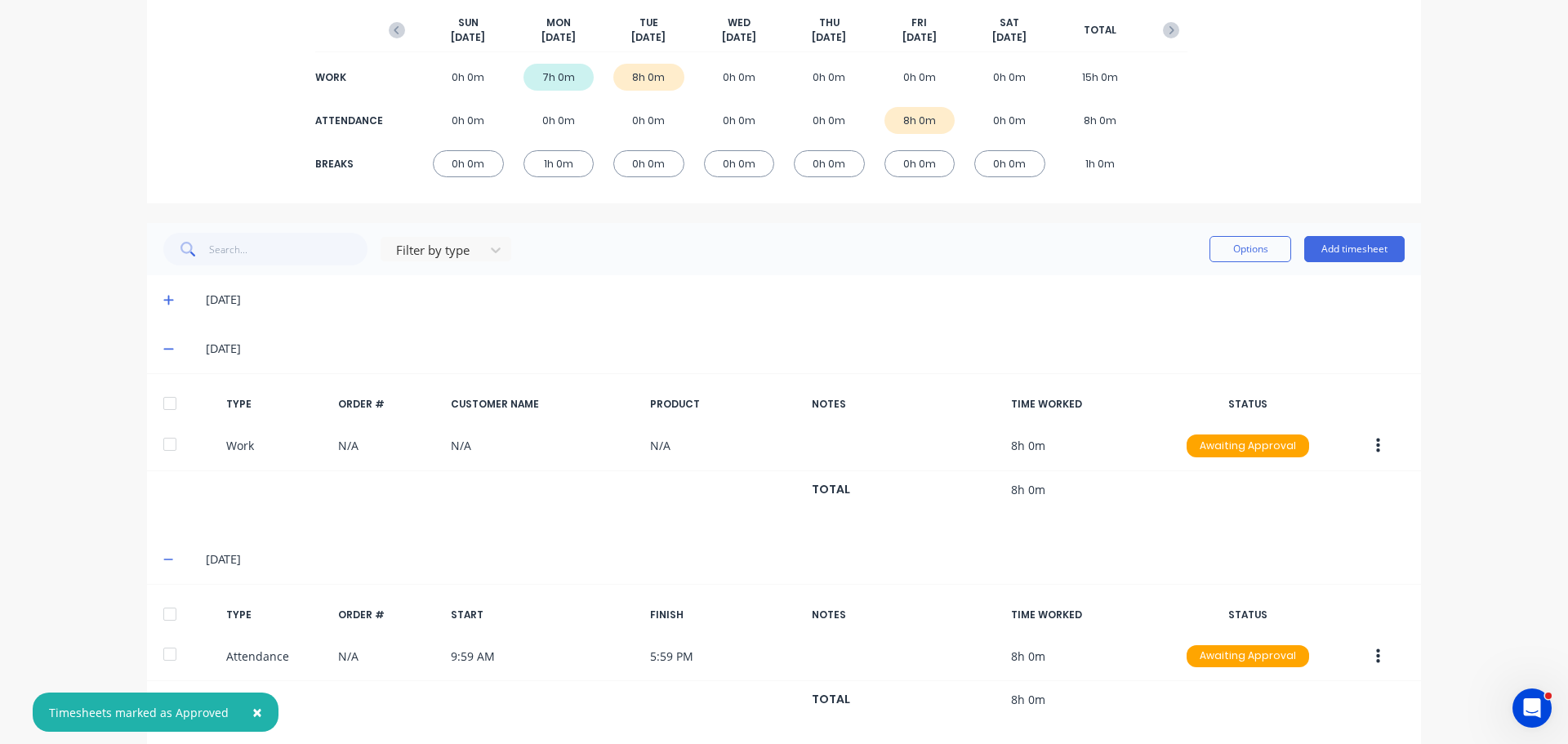
scroll to position [224, 0]
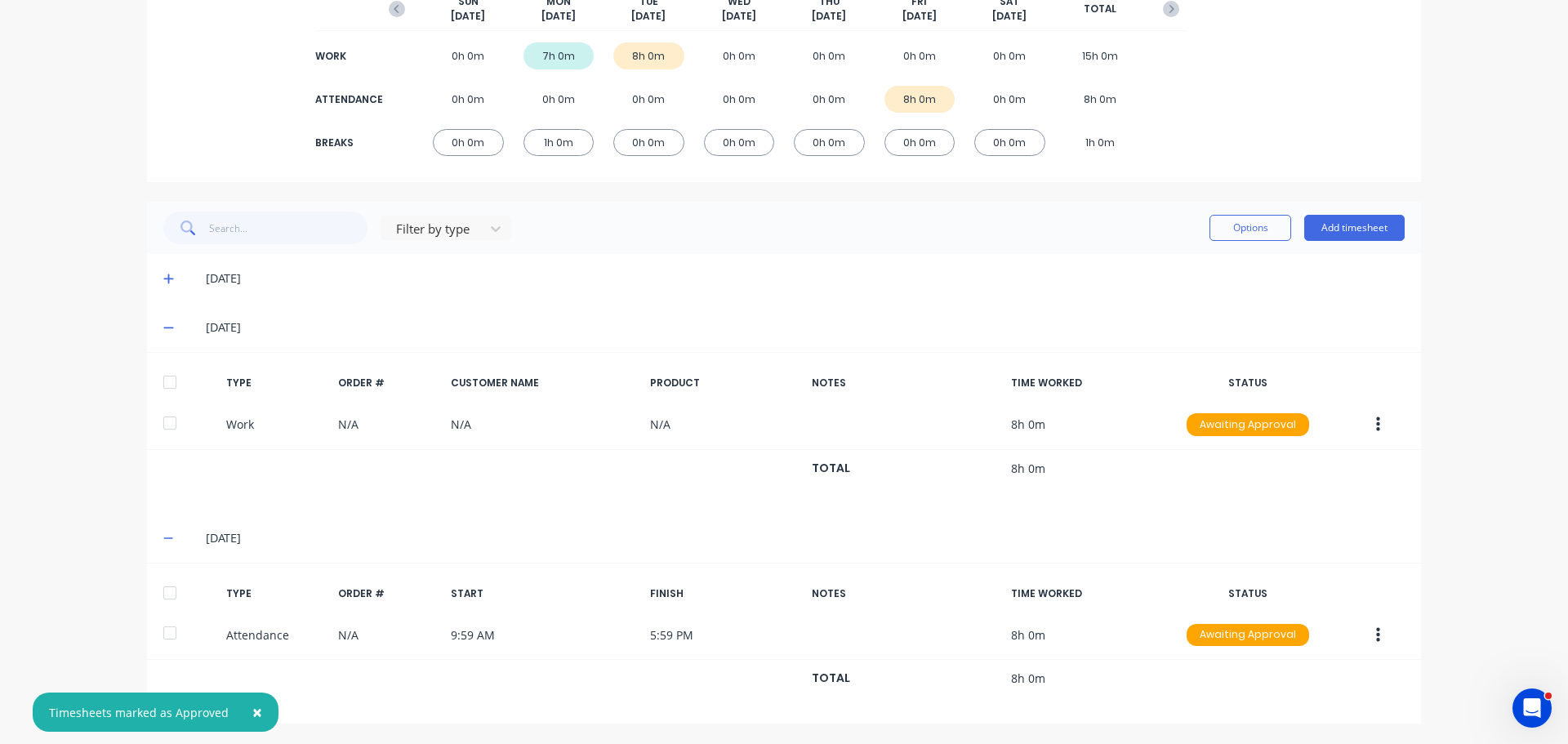
click at [168, 327] on span at bounding box center [171, 327] width 17 height 17
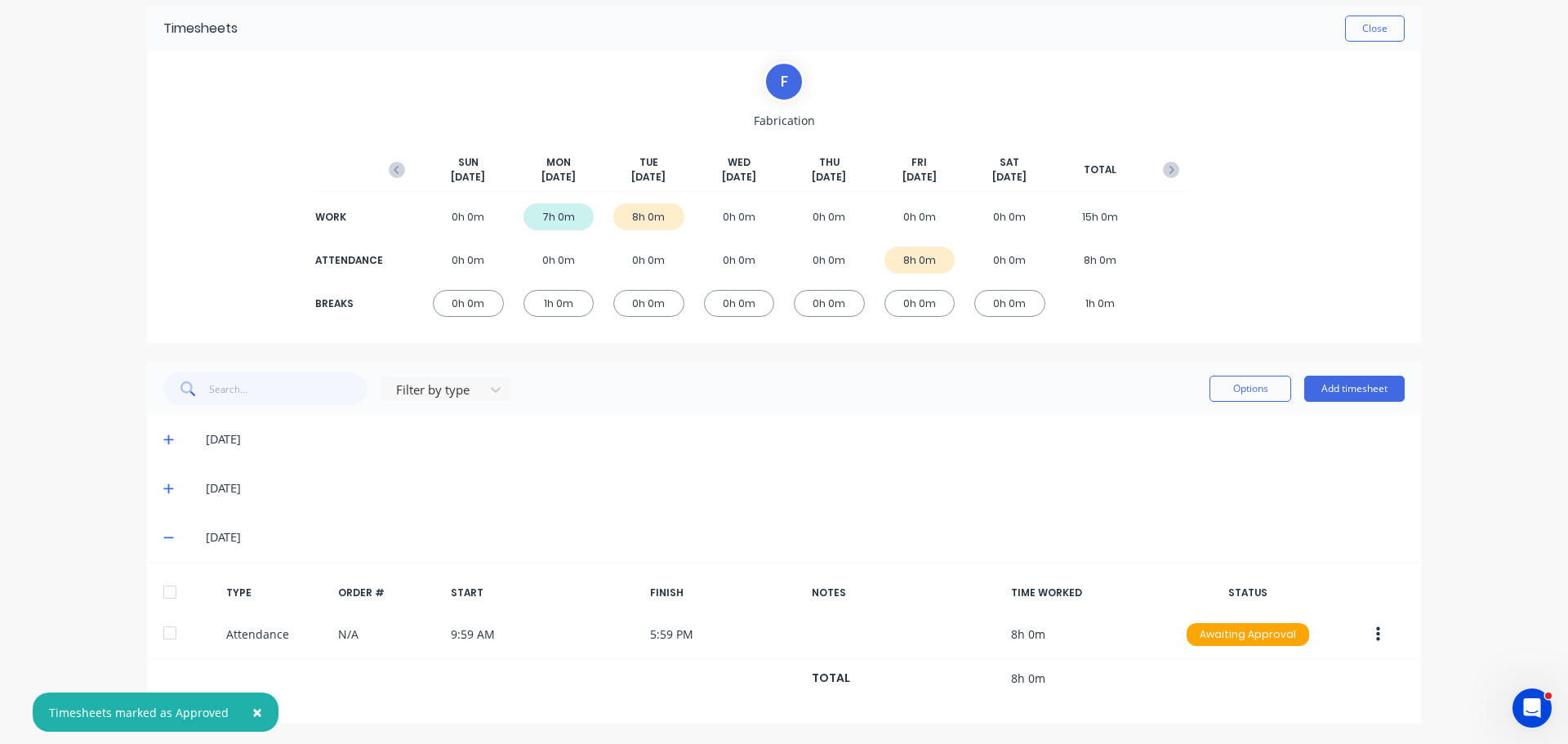
click at [163, 543] on icon at bounding box center [168, 536] width 10 height 11
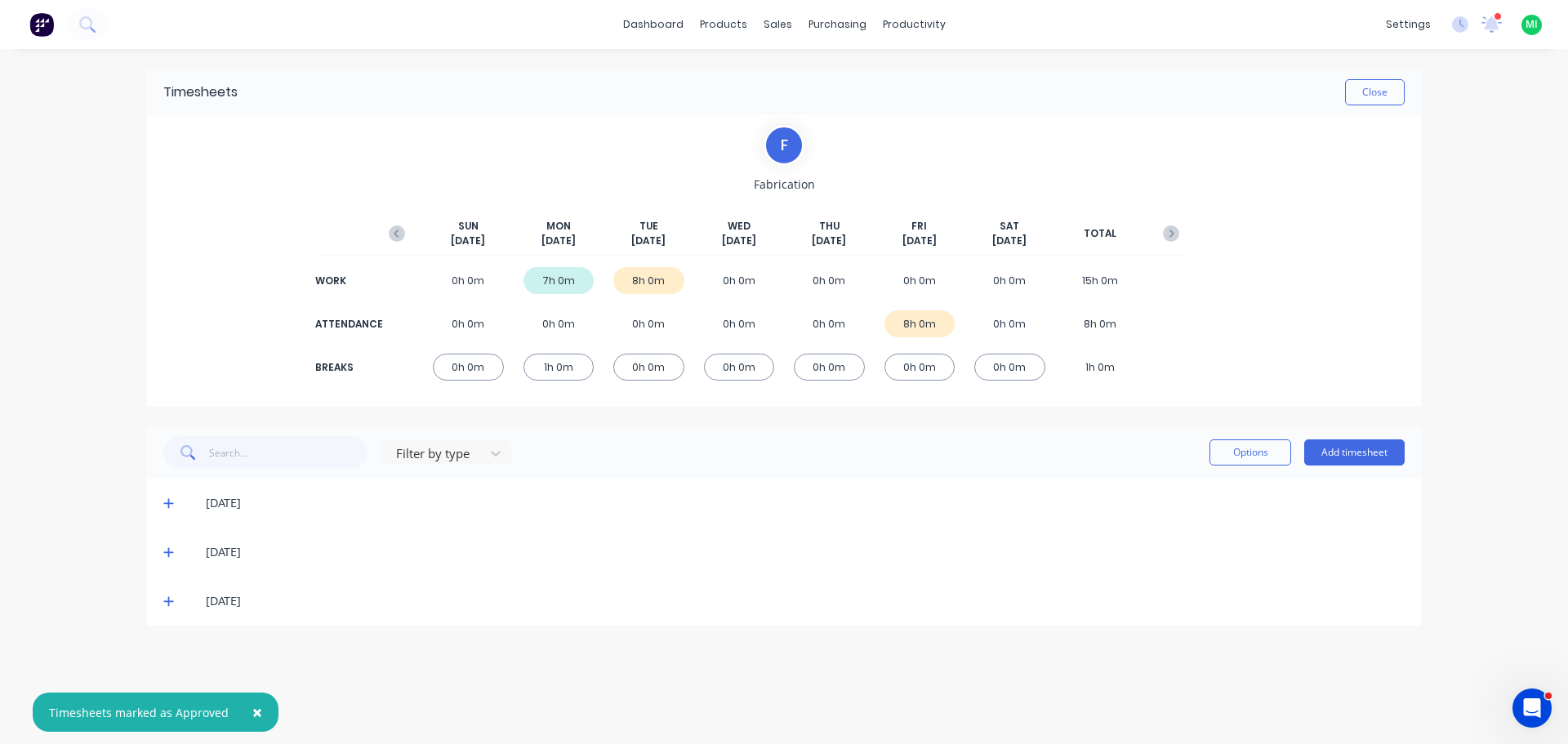
click at [252, 706] on span "×" at bounding box center [257, 712] width 10 height 23
click at [171, 498] on icon at bounding box center [168, 502] width 10 height 11
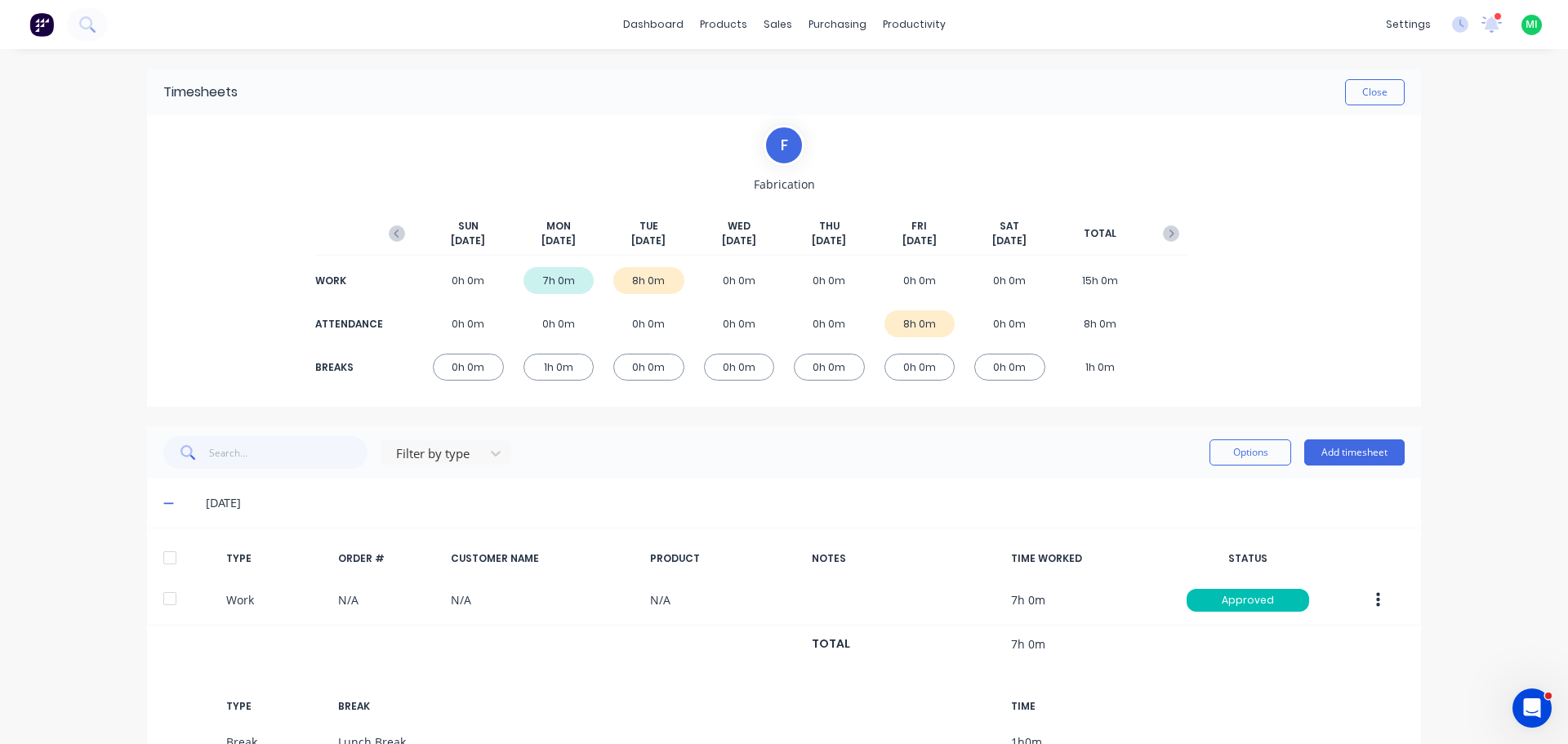
click at [171, 498] on span at bounding box center [171, 502] width 17 height 17
